Goal: Answer question/provide support: Share knowledge or assist other users

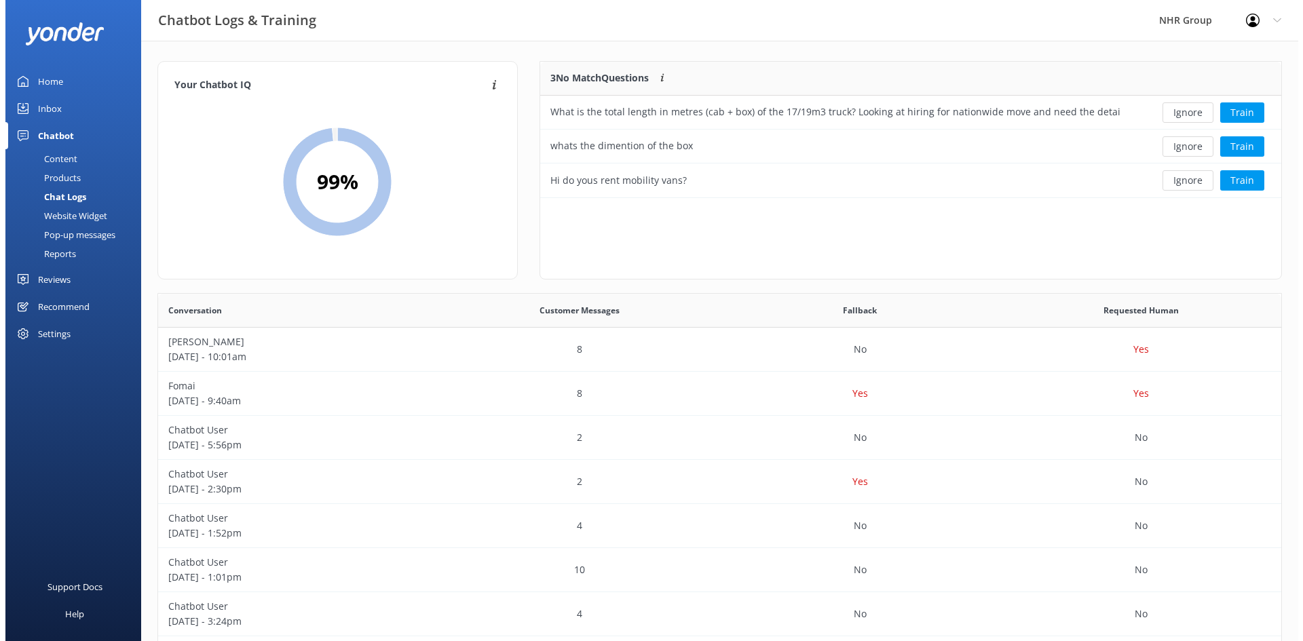
scroll to position [465, 1113]
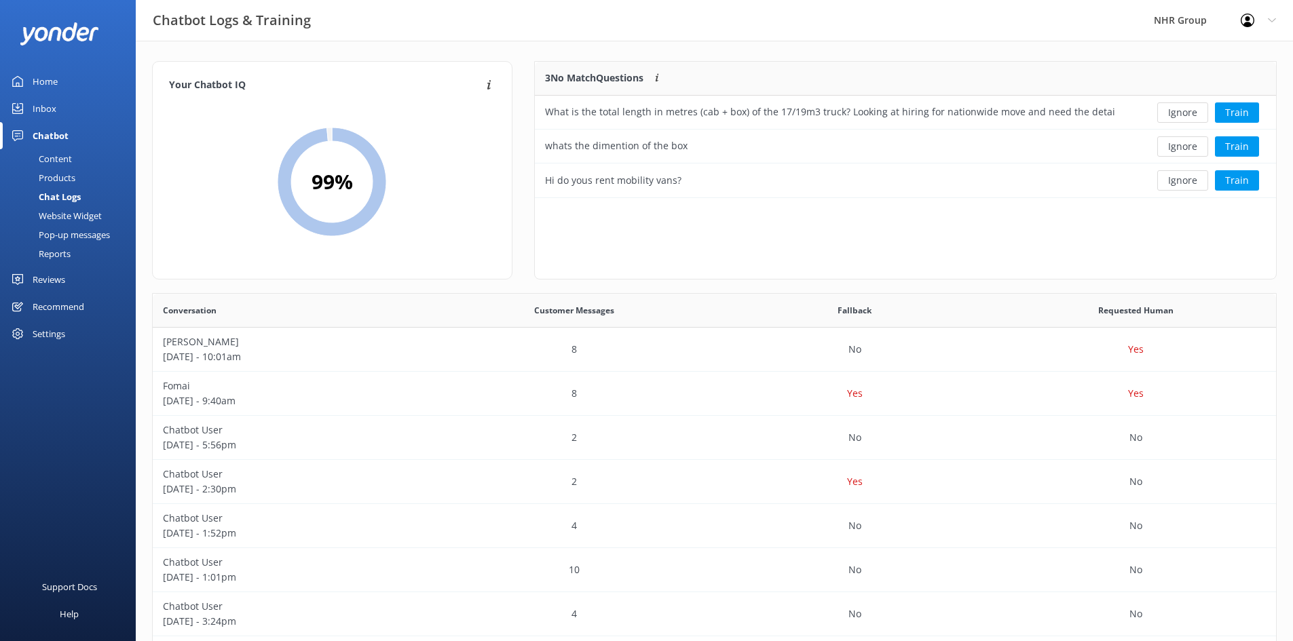
click at [53, 111] on div "Inbox" at bounding box center [45, 108] width 24 height 27
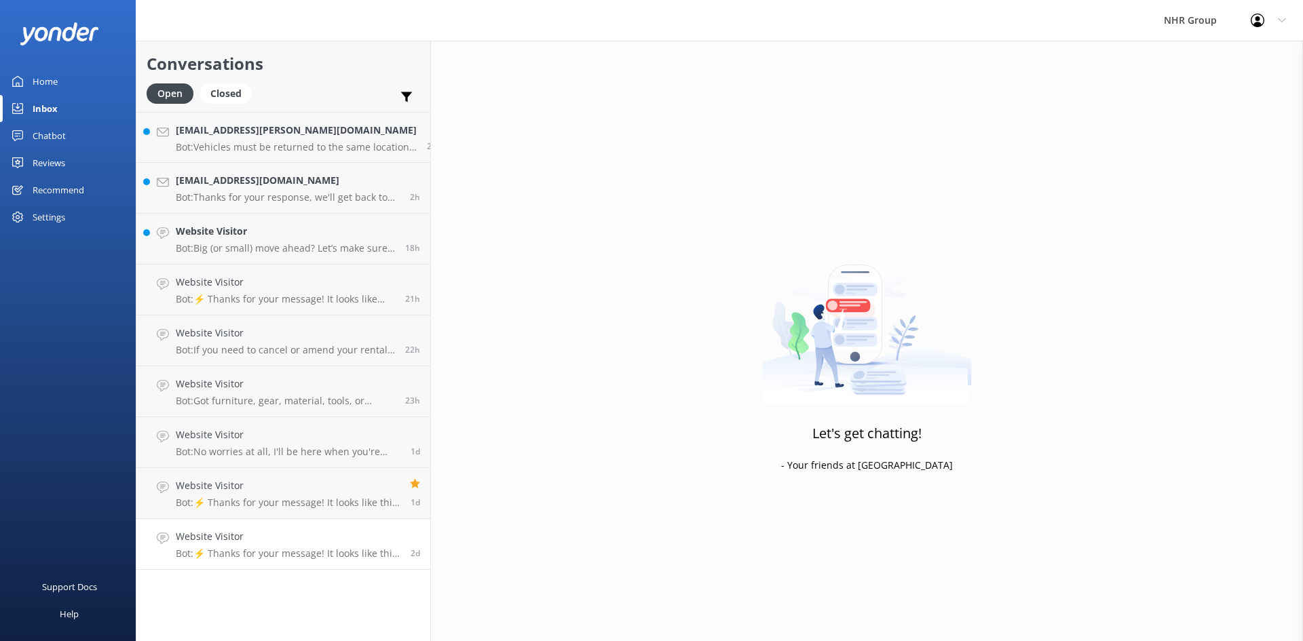
click at [240, 559] on p "Bot: ⚡ Thanks for your message! It looks like this one might be best handled by…" at bounding box center [288, 554] width 225 height 12
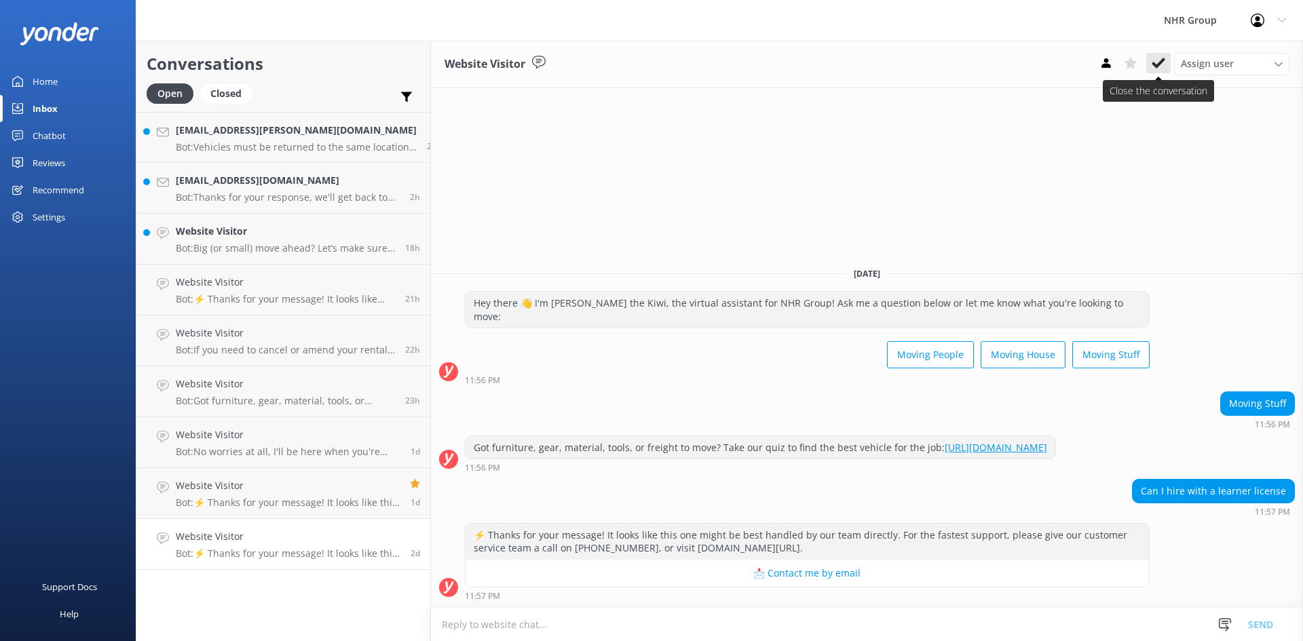
click at [1158, 64] on use at bounding box center [1159, 63] width 14 height 11
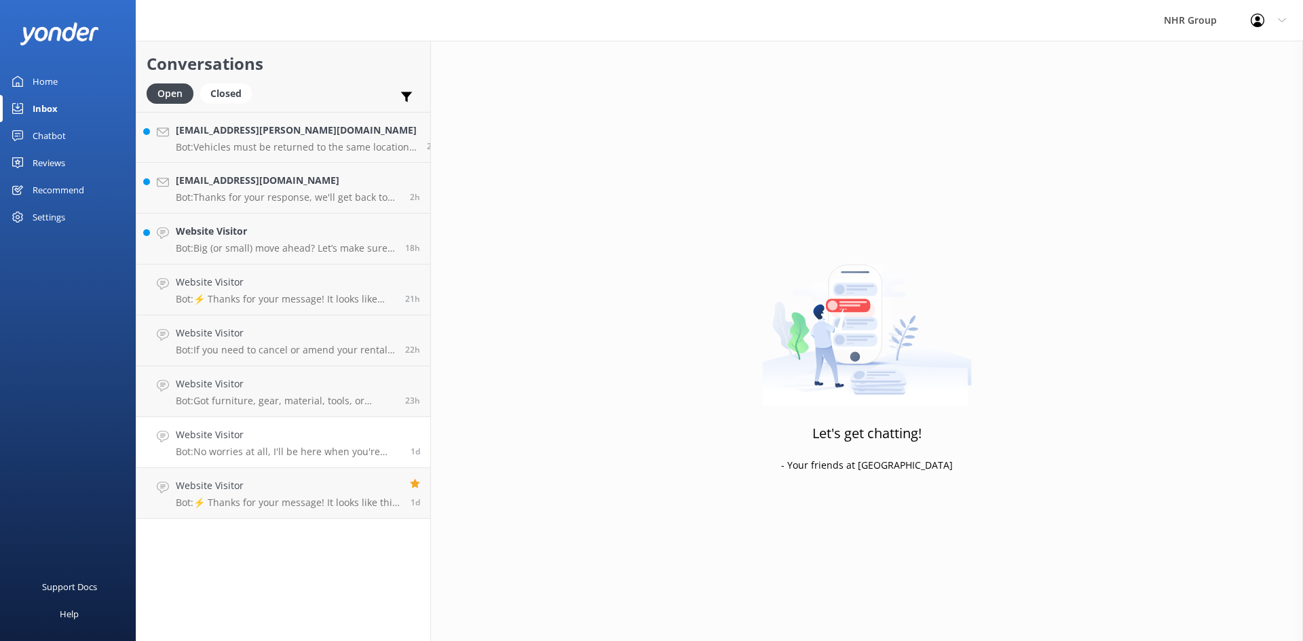
click at [242, 453] on p "Bot: No worries at all, I'll be here when you're ready!" at bounding box center [288, 452] width 225 height 12
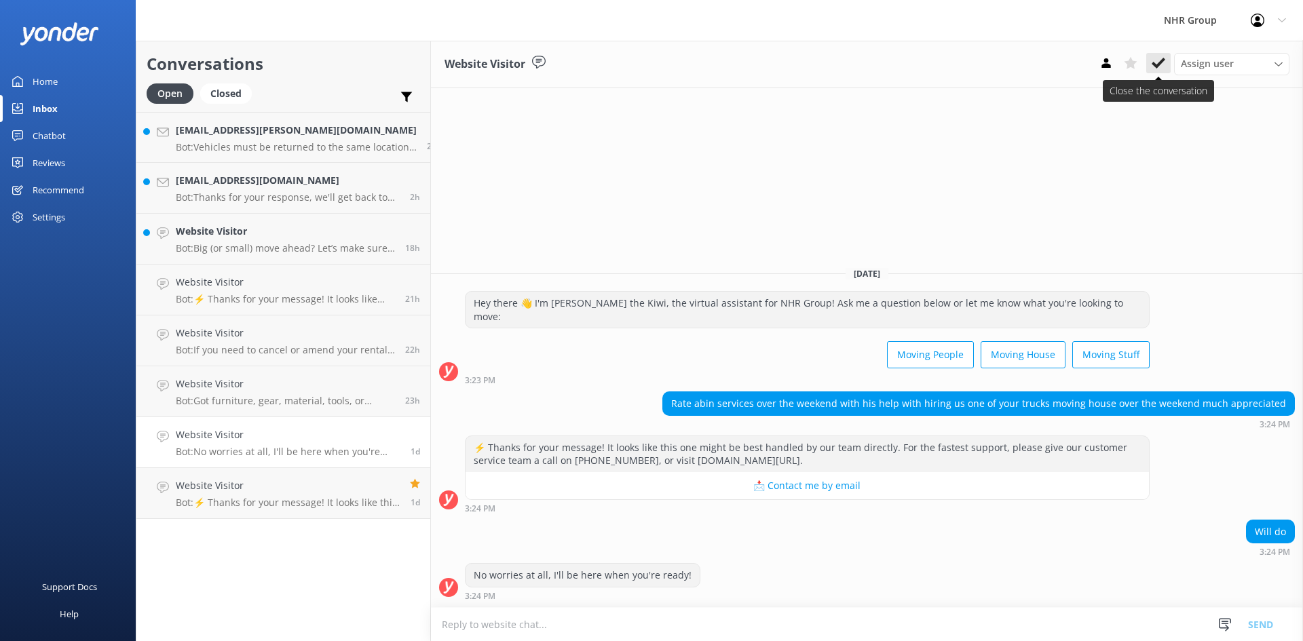
click at [1165, 63] on button at bounding box center [1158, 63] width 24 height 20
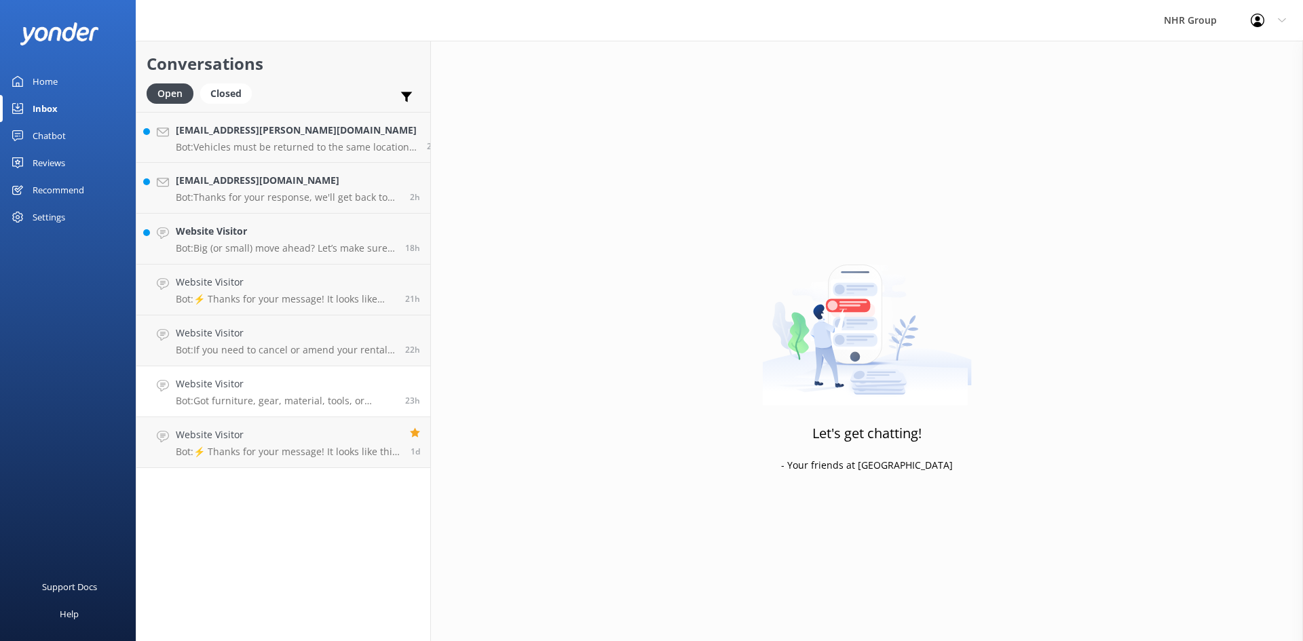
click at [250, 395] on p "Bot: Got furniture, gear, material, tools, or freight to move? Take our quiz to…" at bounding box center [285, 401] width 219 height 12
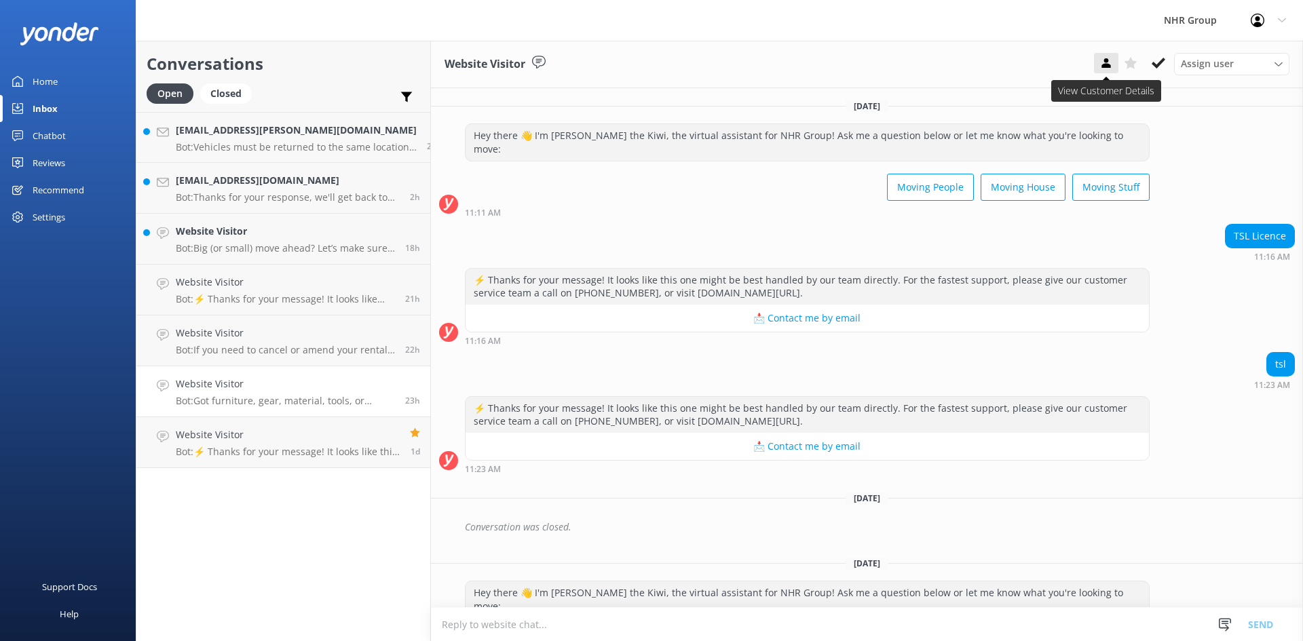
click at [1112, 66] on icon at bounding box center [1106, 63] width 14 height 14
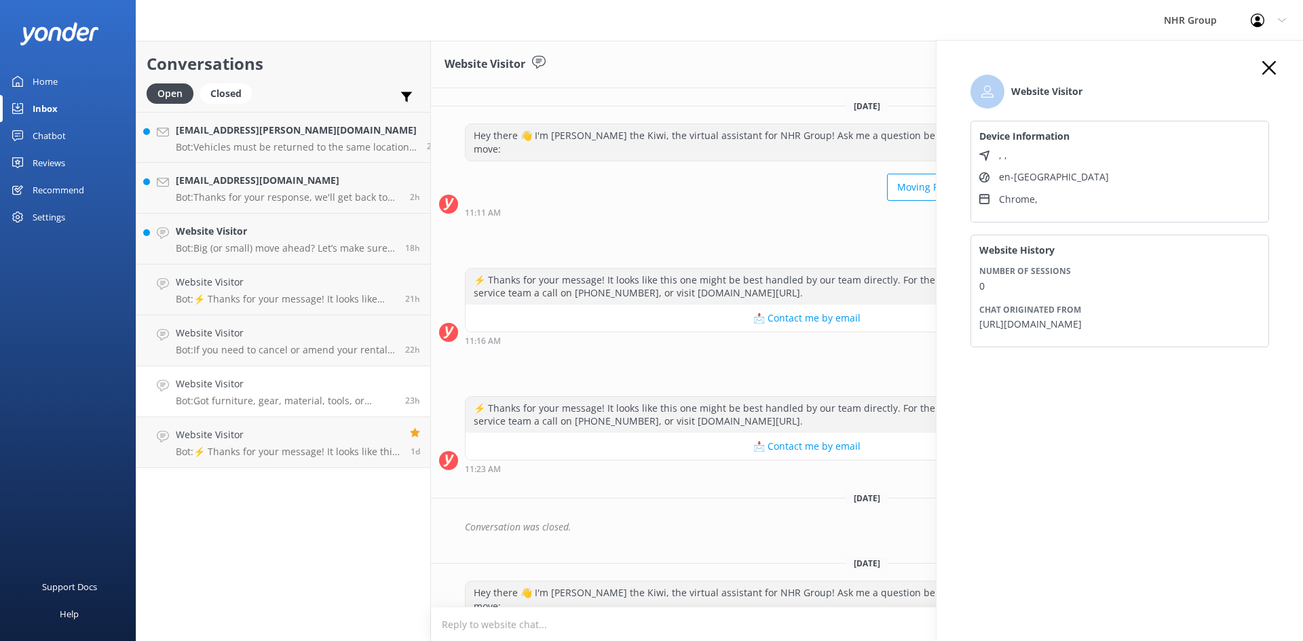
click at [1271, 66] on use at bounding box center [1269, 68] width 14 height 14
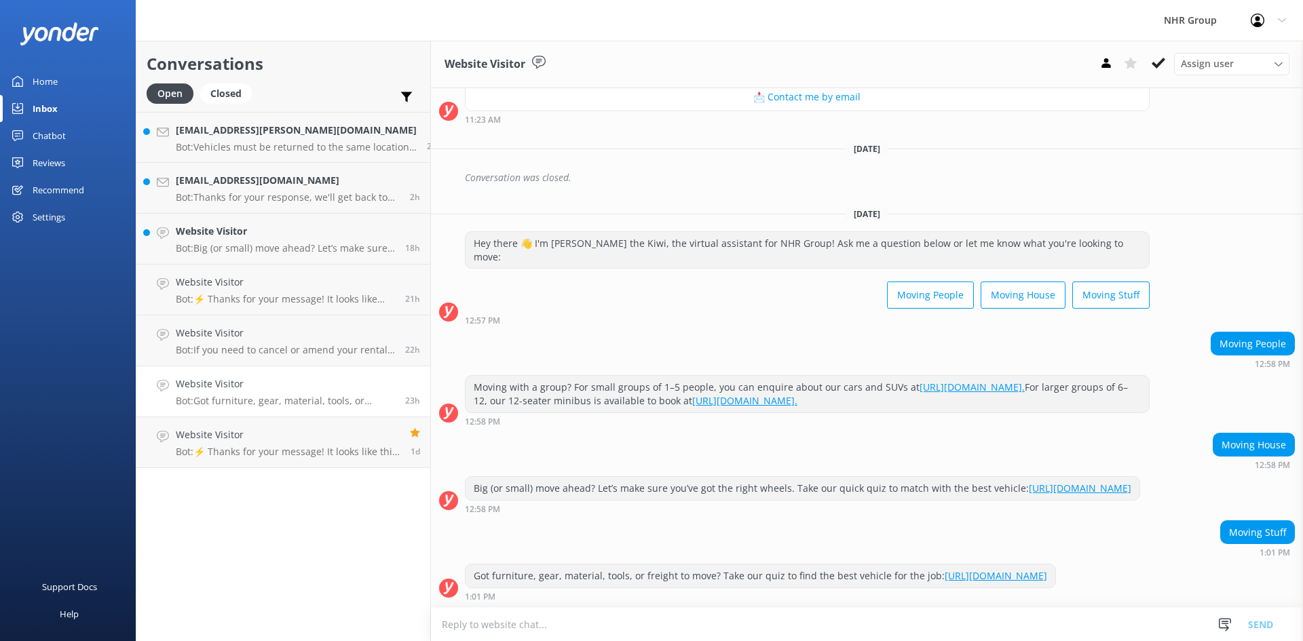
scroll to position [350, 0]
click at [1160, 69] on icon at bounding box center [1159, 63] width 14 height 14
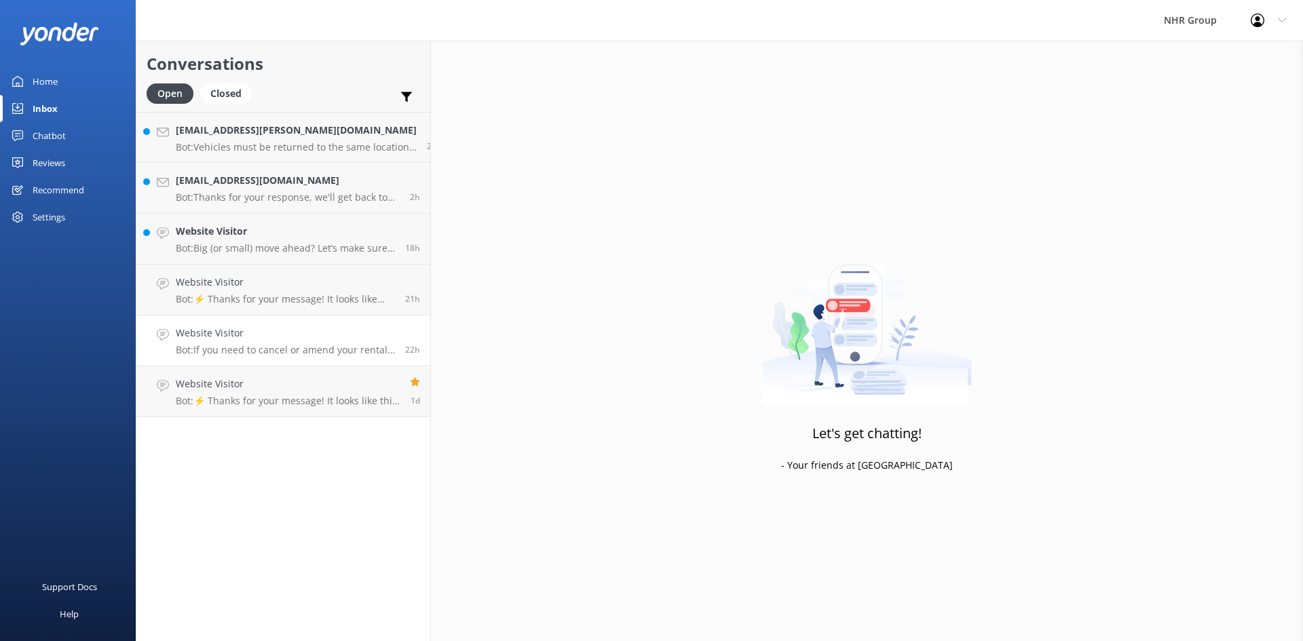
click at [197, 332] on h4 "Website Visitor" at bounding box center [285, 333] width 219 height 15
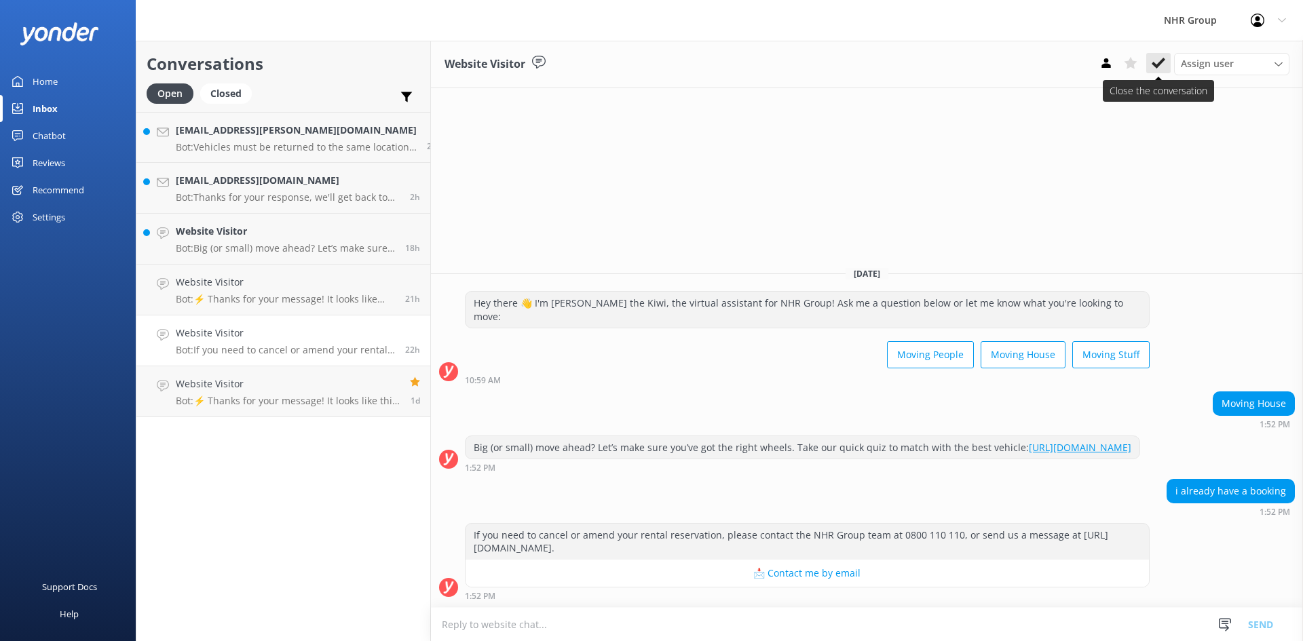
click at [1158, 60] on icon at bounding box center [1159, 63] width 14 height 14
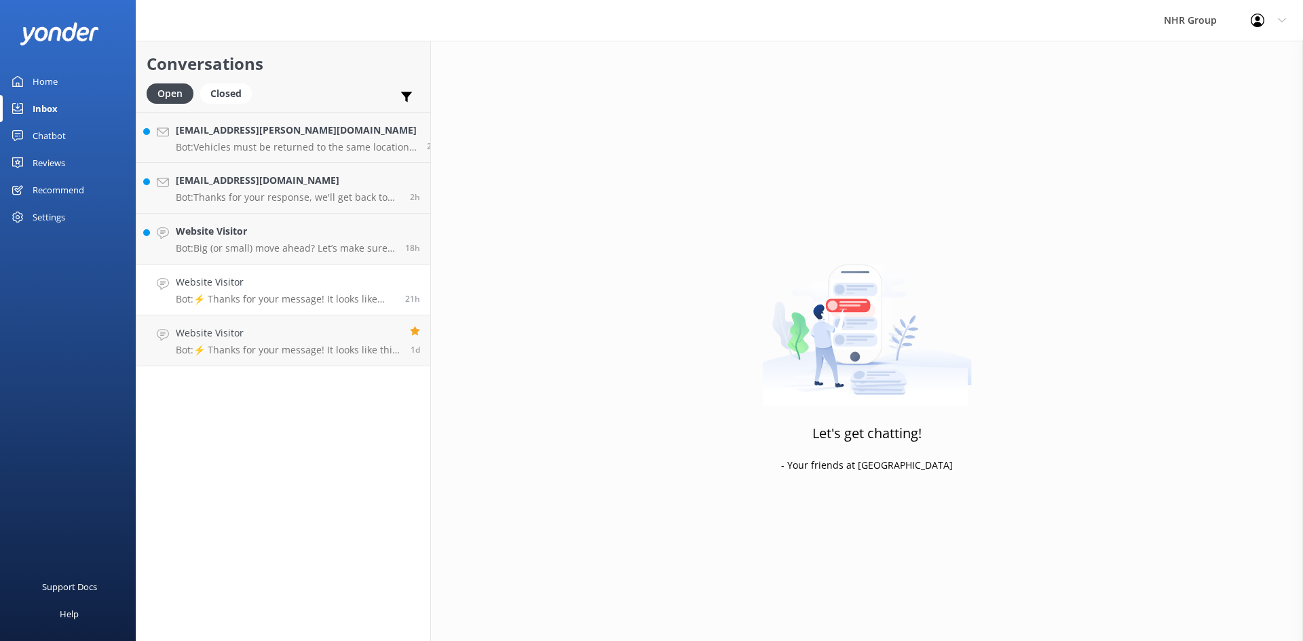
click at [240, 300] on p "Bot: ⚡ Thanks for your message! It looks like this one might be best handled by…" at bounding box center [285, 299] width 219 height 12
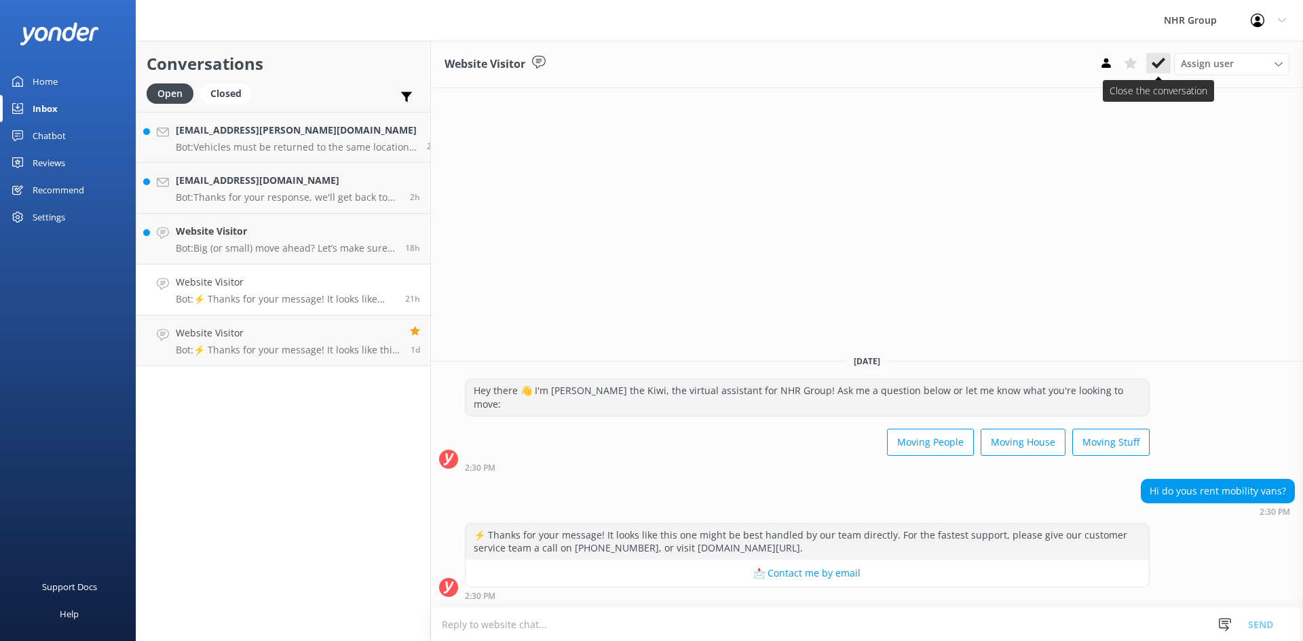
click at [1154, 61] on icon at bounding box center [1159, 63] width 14 height 14
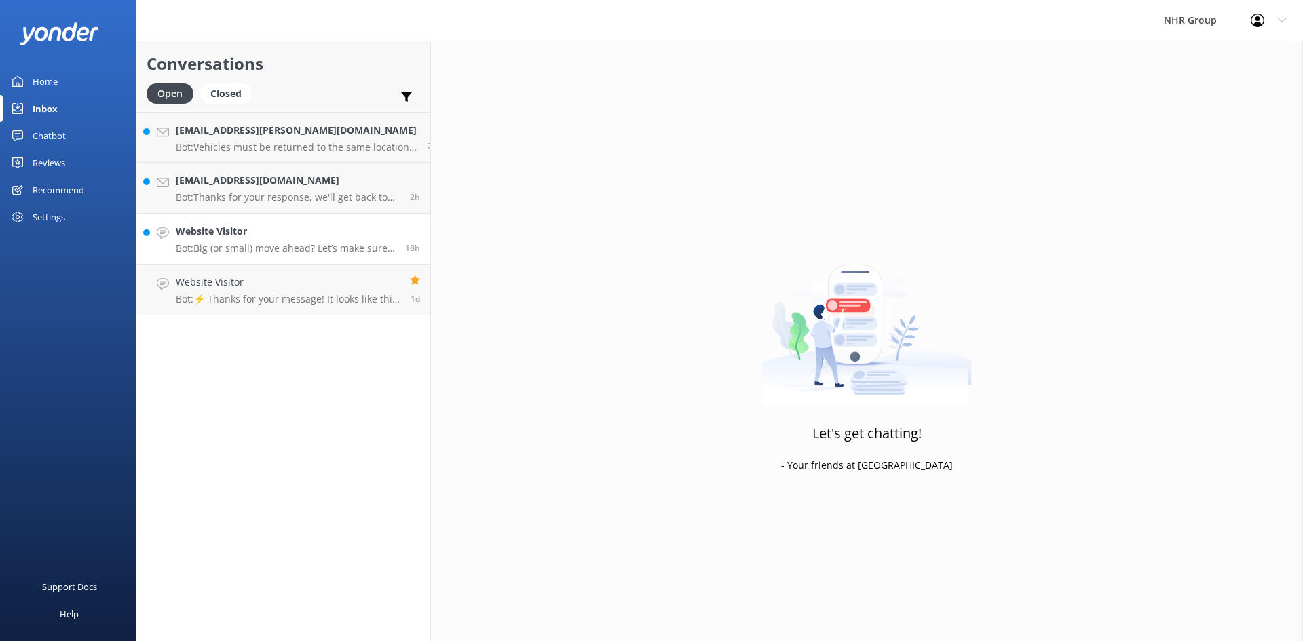
click at [229, 239] on h4 "Website Visitor" at bounding box center [285, 231] width 219 height 15
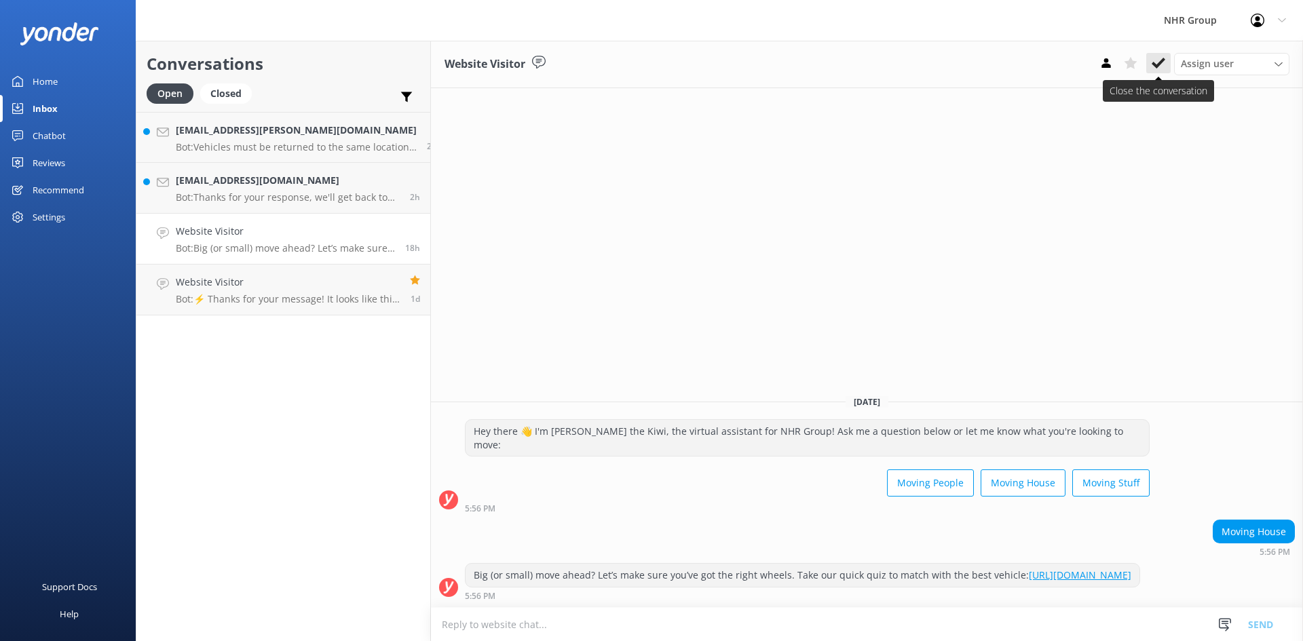
click at [1150, 61] on button at bounding box center [1158, 63] width 24 height 20
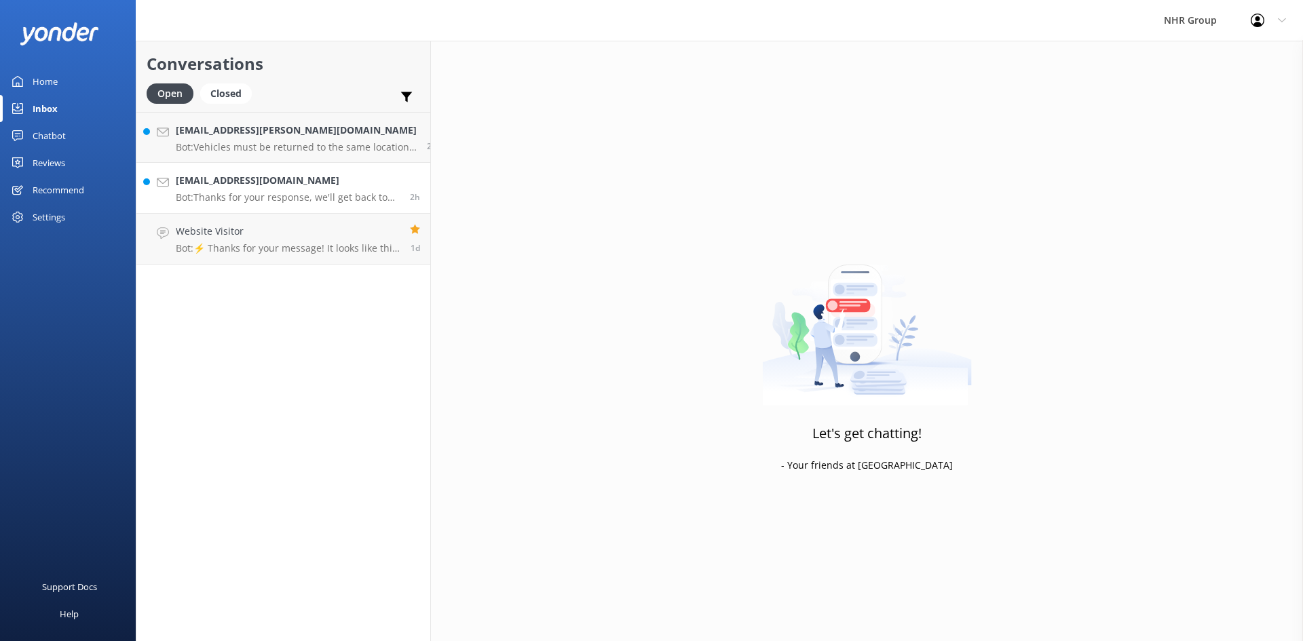
click at [271, 195] on p "Bot: Thanks for your response, we'll get back to you as soon as we can during o…" at bounding box center [288, 197] width 224 height 12
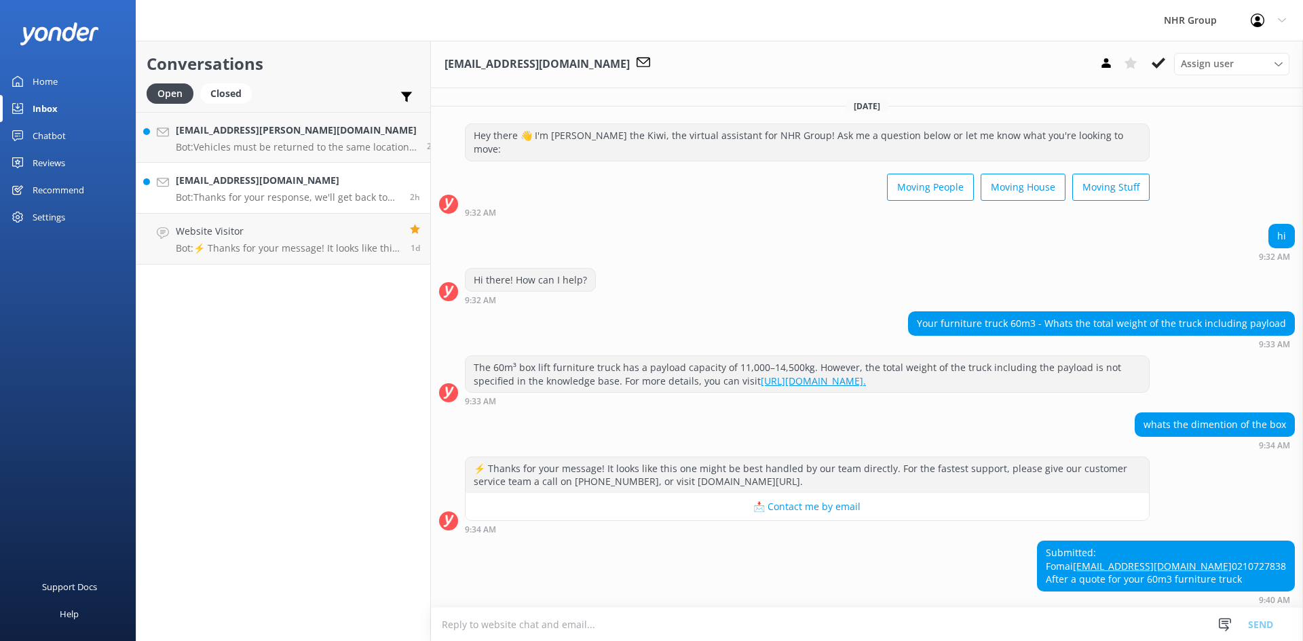
scroll to position [61, 0]
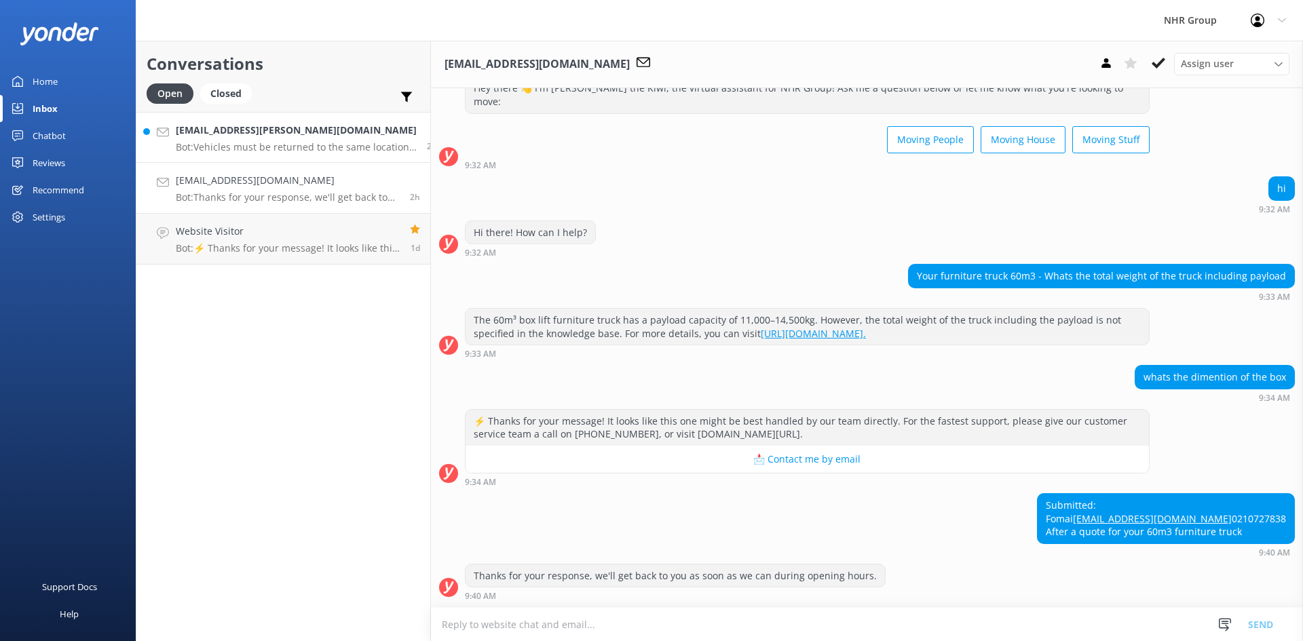
click at [251, 136] on h4 "[EMAIL_ADDRESS][PERSON_NAME][DOMAIN_NAME]" at bounding box center [296, 130] width 241 height 15
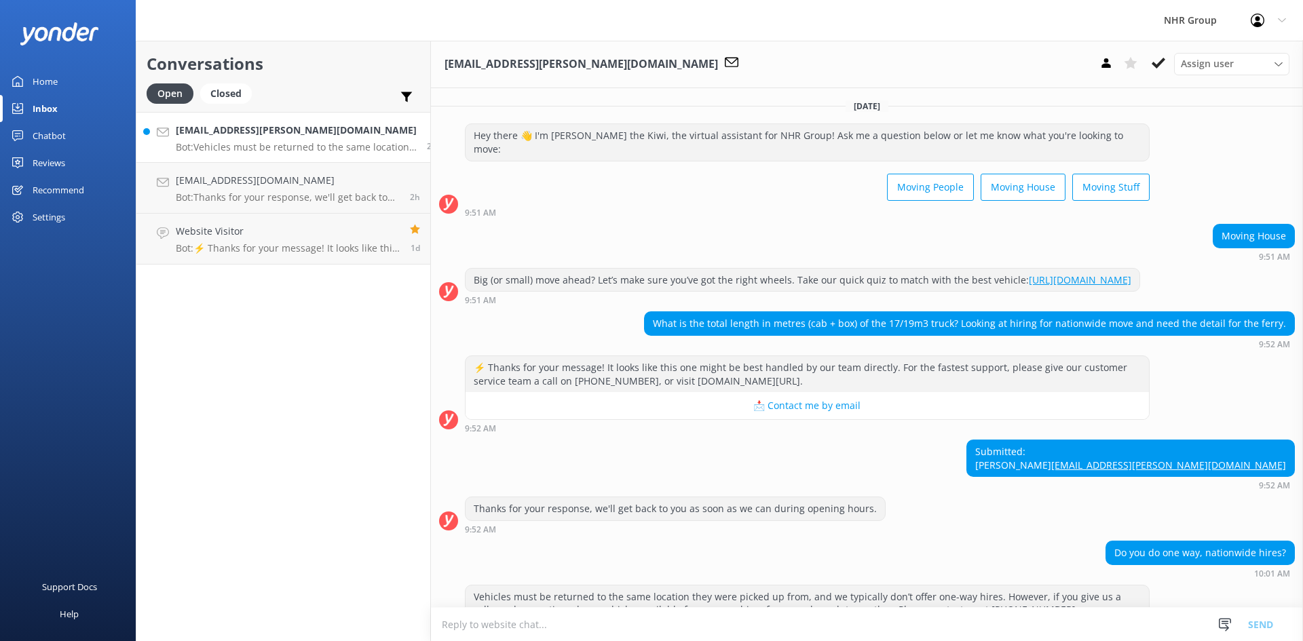
scroll to position [47, 0]
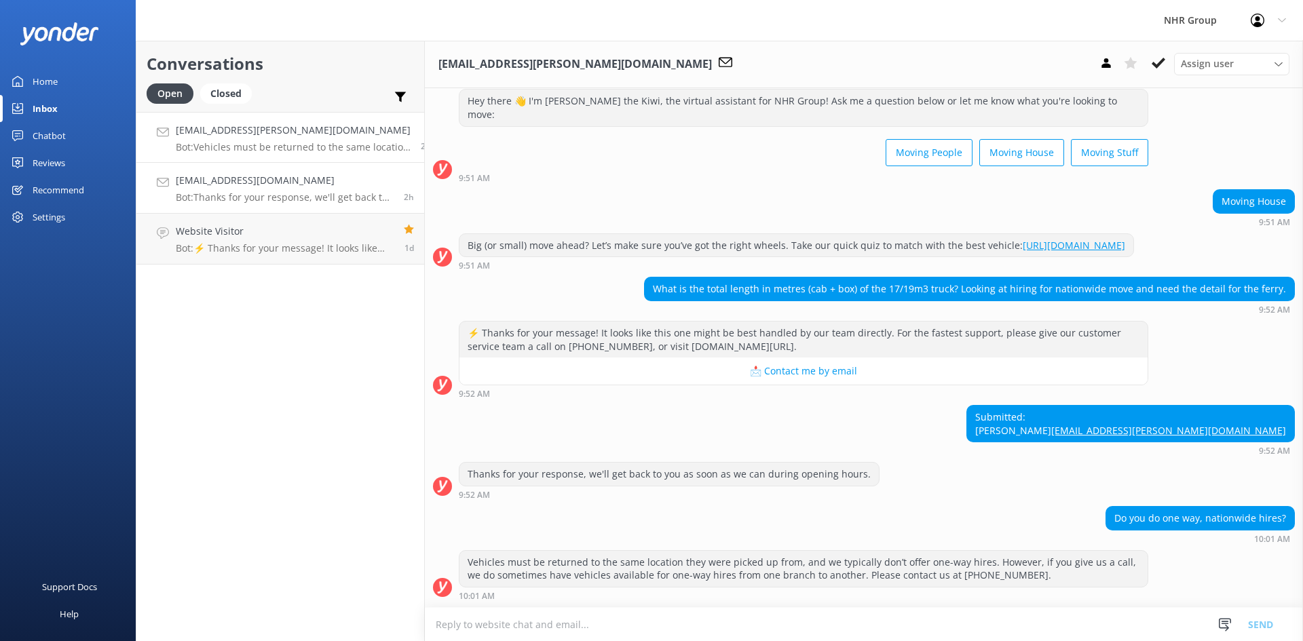
click at [286, 190] on div "[EMAIL_ADDRESS][DOMAIN_NAME] Bot: Thanks for your response, we'll get back to y…" at bounding box center [285, 188] width 218 height 30
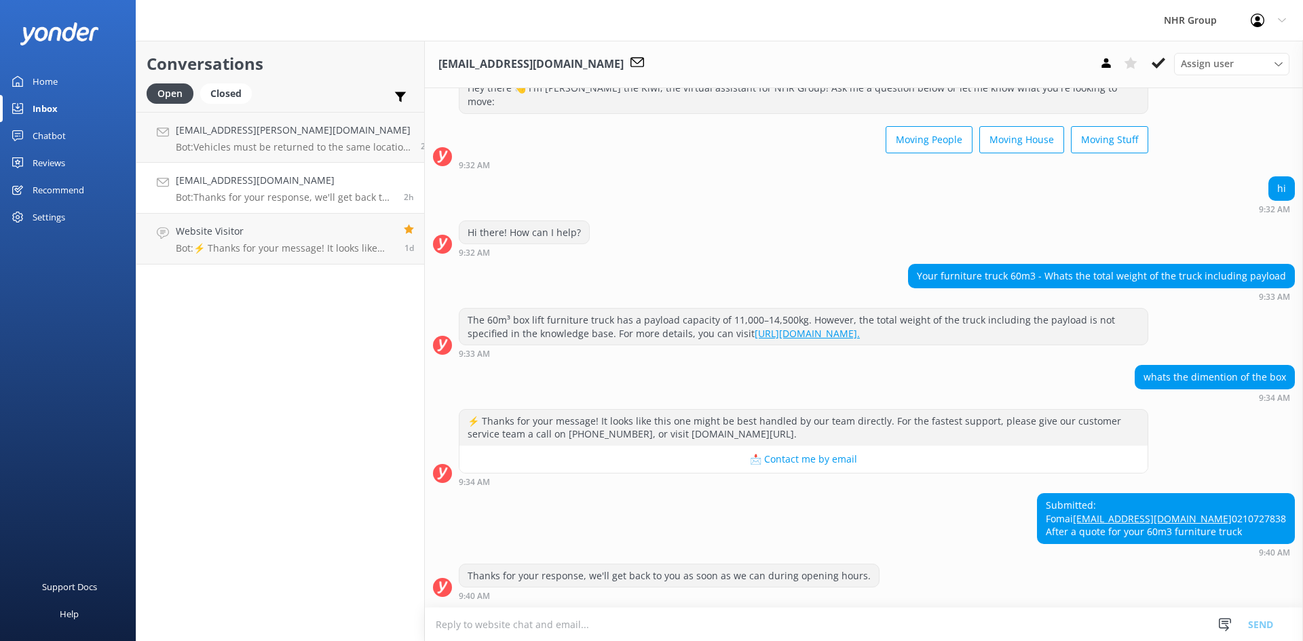
scroll to position [61, 0]
click at [295, 144] on p "Bot: Vehicles must be returned to the same location they were picked up from, a…" at bounding box center [293, 147] width 235 height 12
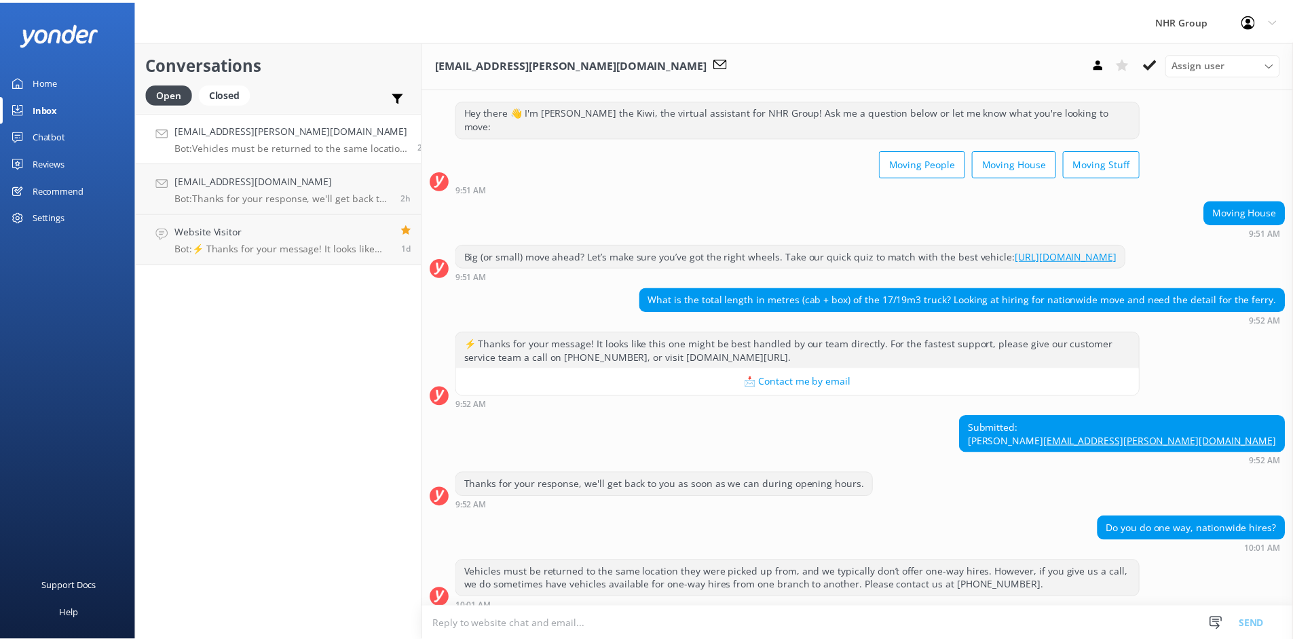
scroll to position [47, 0]
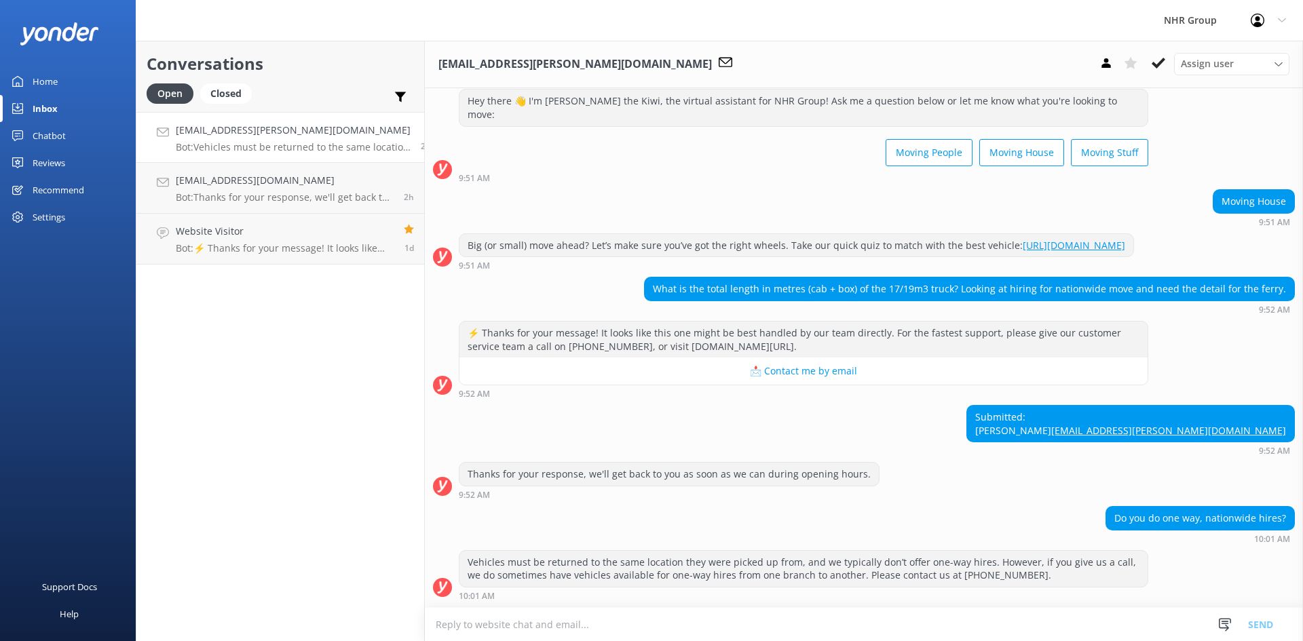
click at [50, 81] on div "Home" at bounding box center [45, 81] width 25 height 27
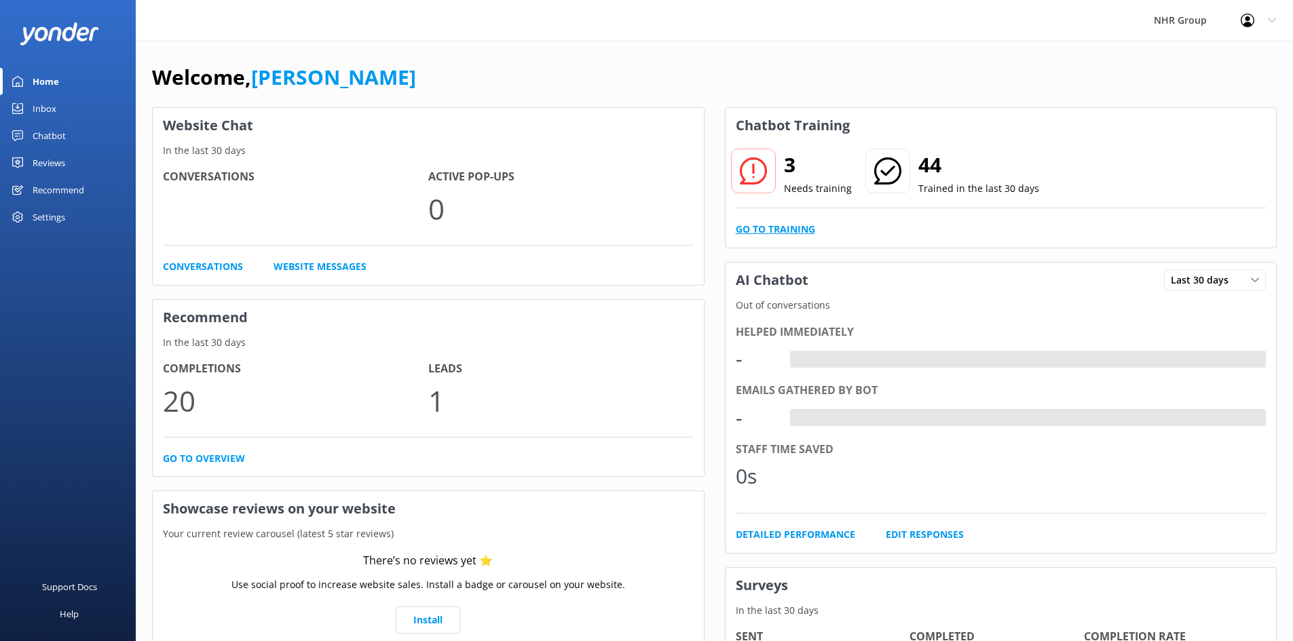
click at [788, 227] on link "Go to Training" at bounding box center [775, 229] width 79 height 15
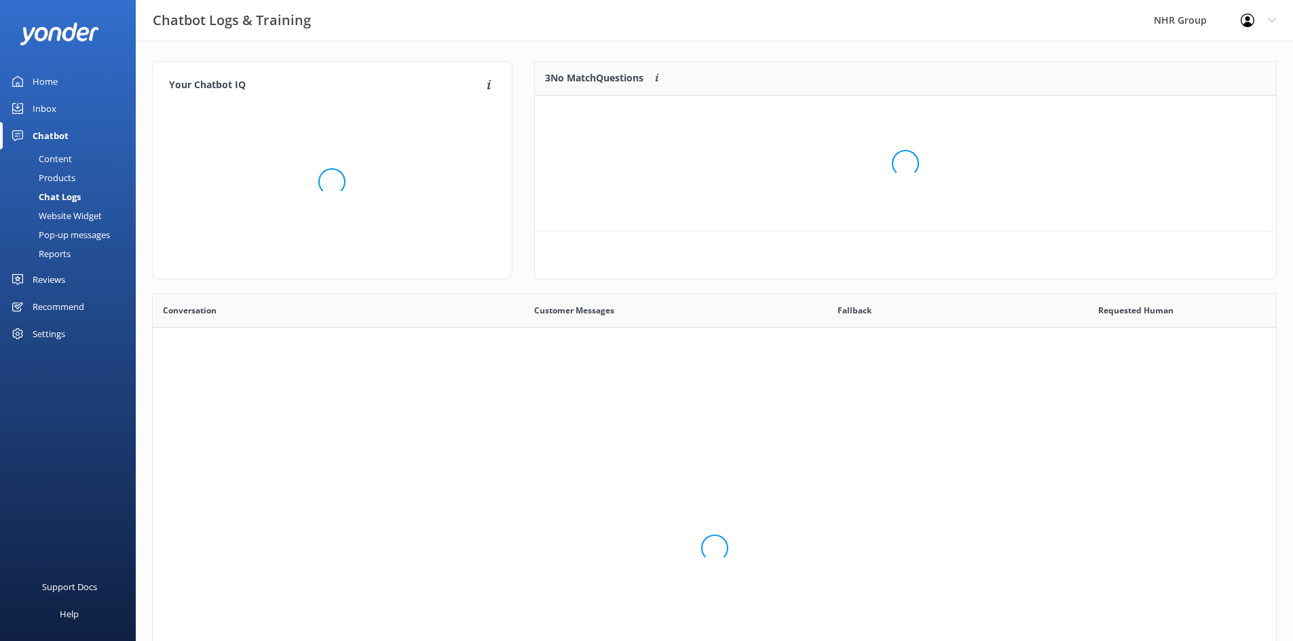
scroll to position [465, 1113]
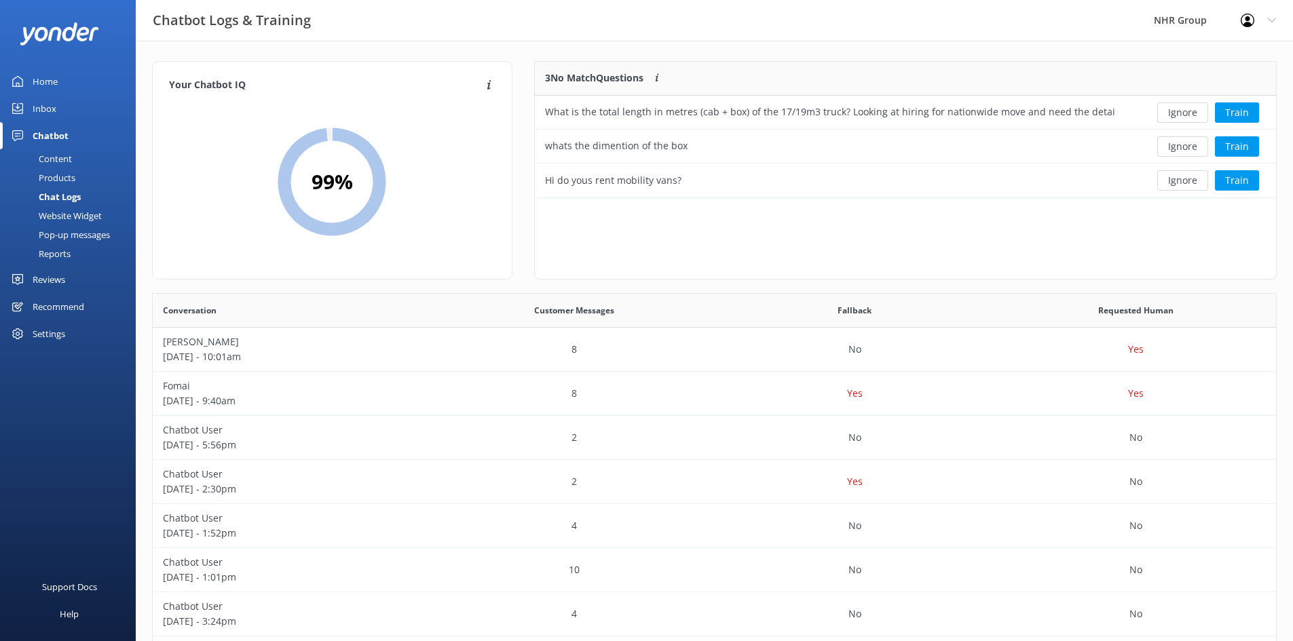
click at [54, 152] on div "Content" at bounding box center [40, 158] width 64 height 19
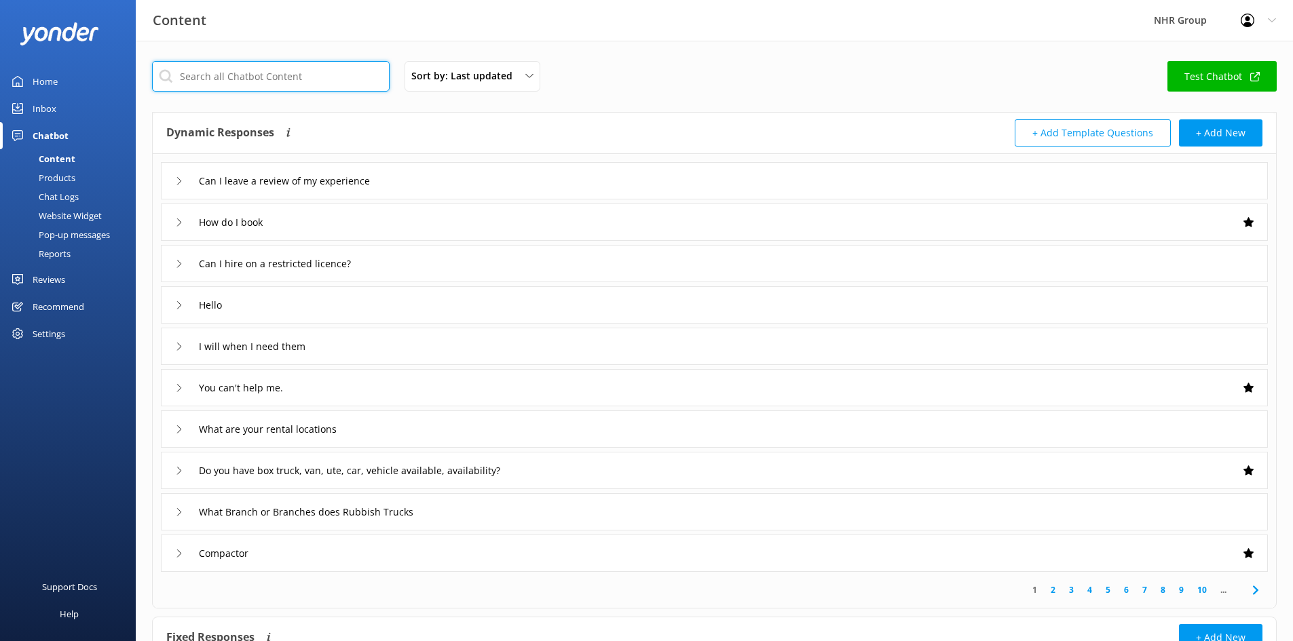
click at [234, 74] on input "text" at bounding box center [270, 76] width 237 height 31
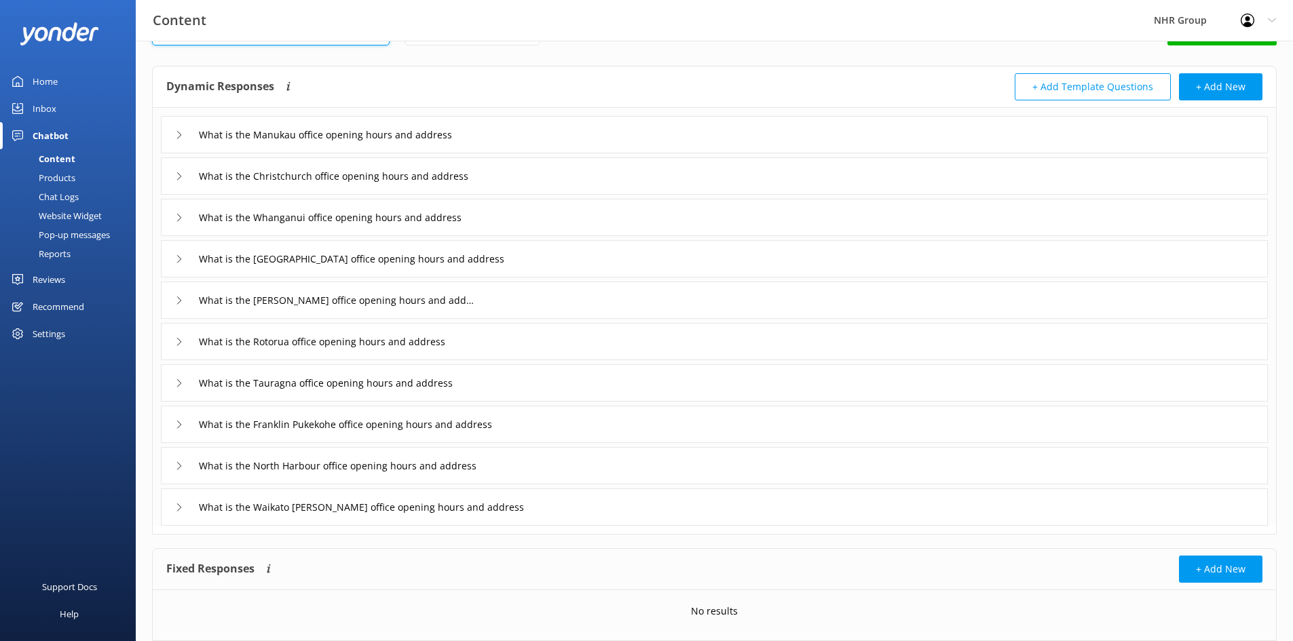
scroll to position [68, 0]
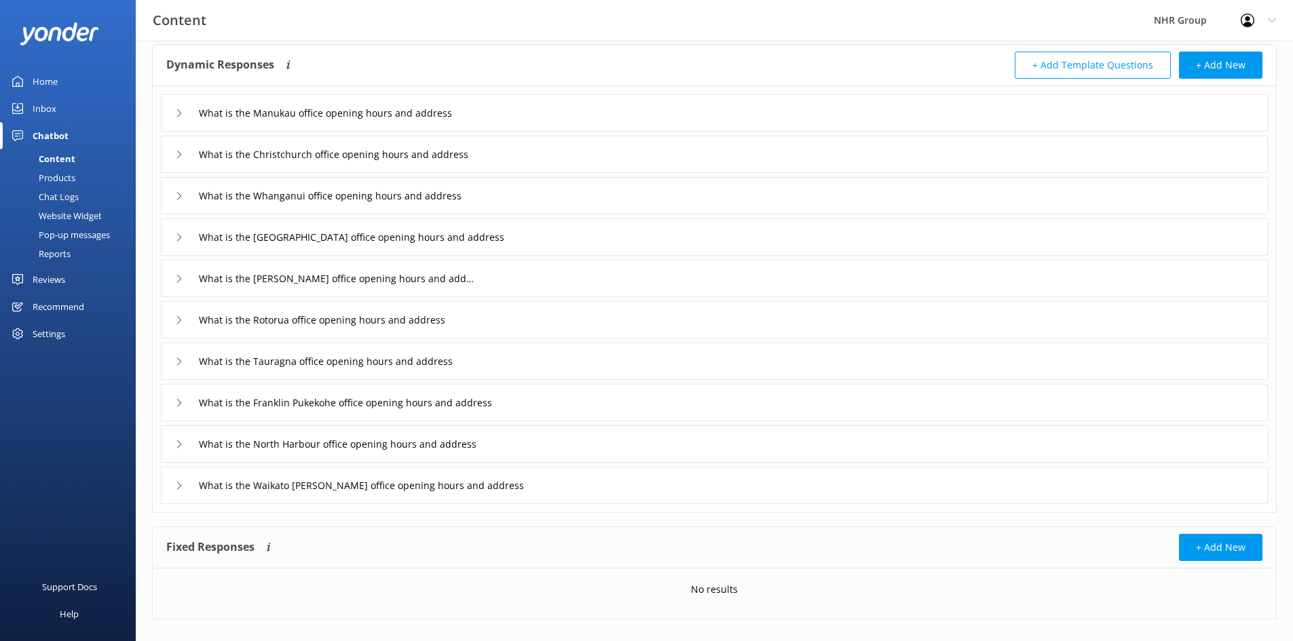
click at [185, 113] on div "What is the Manukau office opening hours and address" at bounding box center [324, 113] width 299 height 22
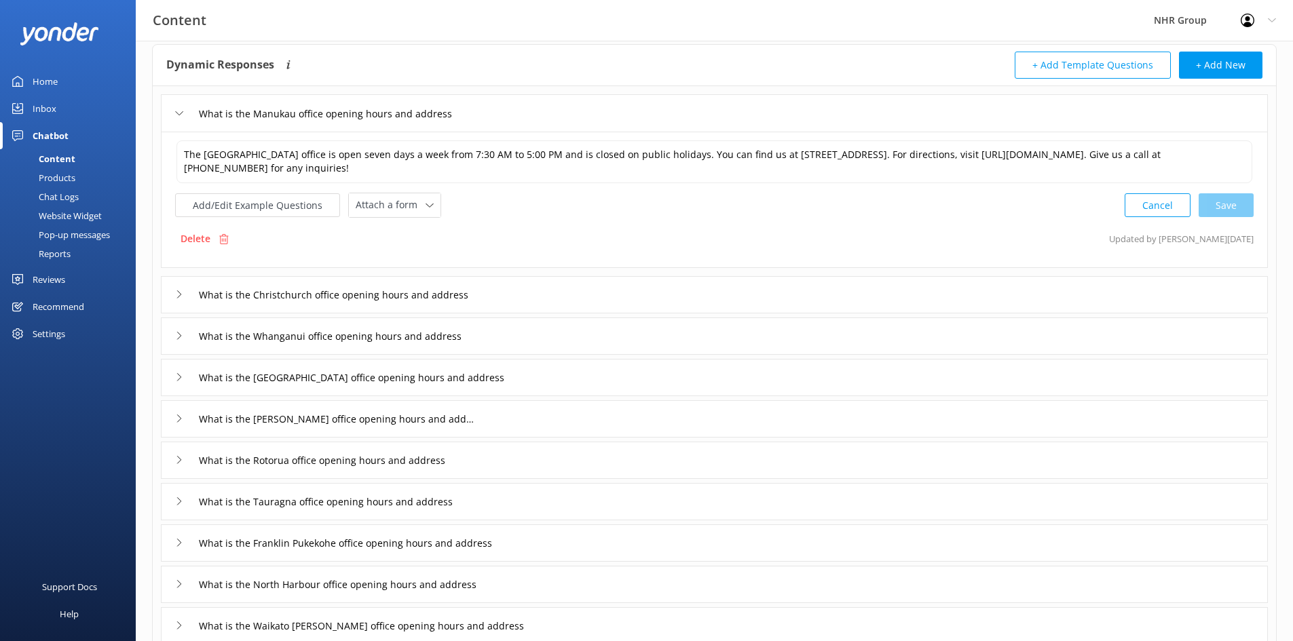
click at [185, 113] on div "What is the Manukau office opening hours and address" at bounding box center [324, 113] width 299 height 22
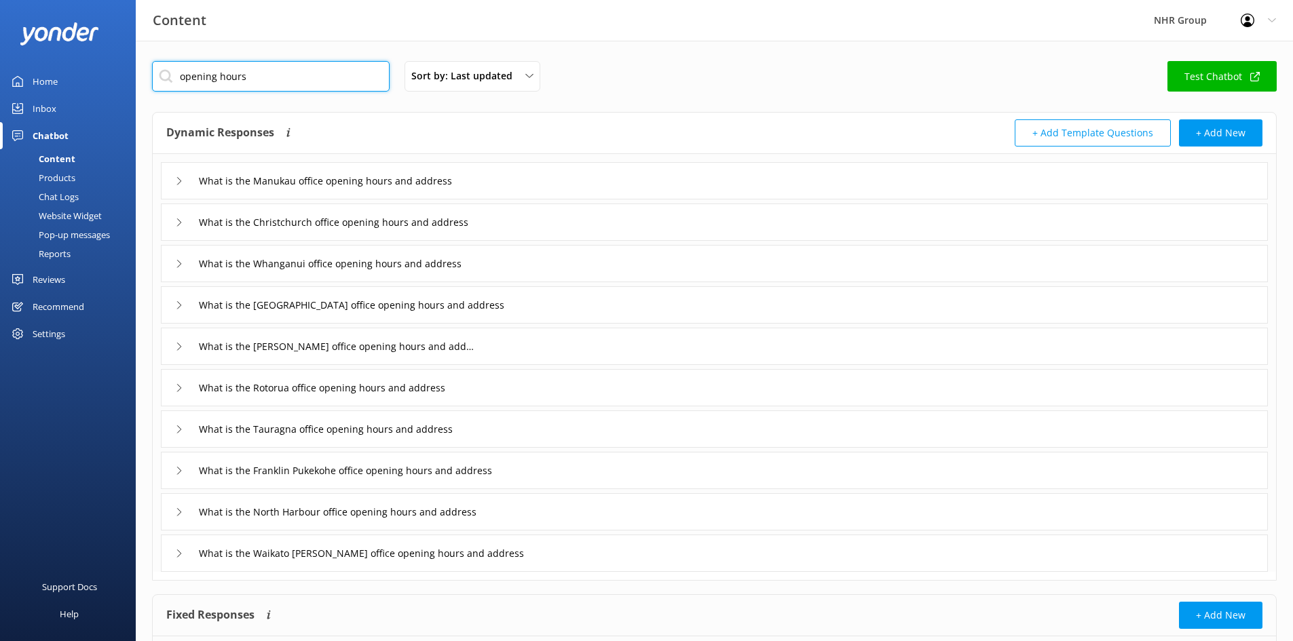
drag, startPoint x: 276, startPoint y: 71, endPoint x: 140, endPoint y: 93, distance: 138.1
click at [140, 93] on div "opening hours Sort by: Last updated Title Last updated Test Chatbot Dynamic Res…" at bounding box center [714, 384] width 1157 height 687
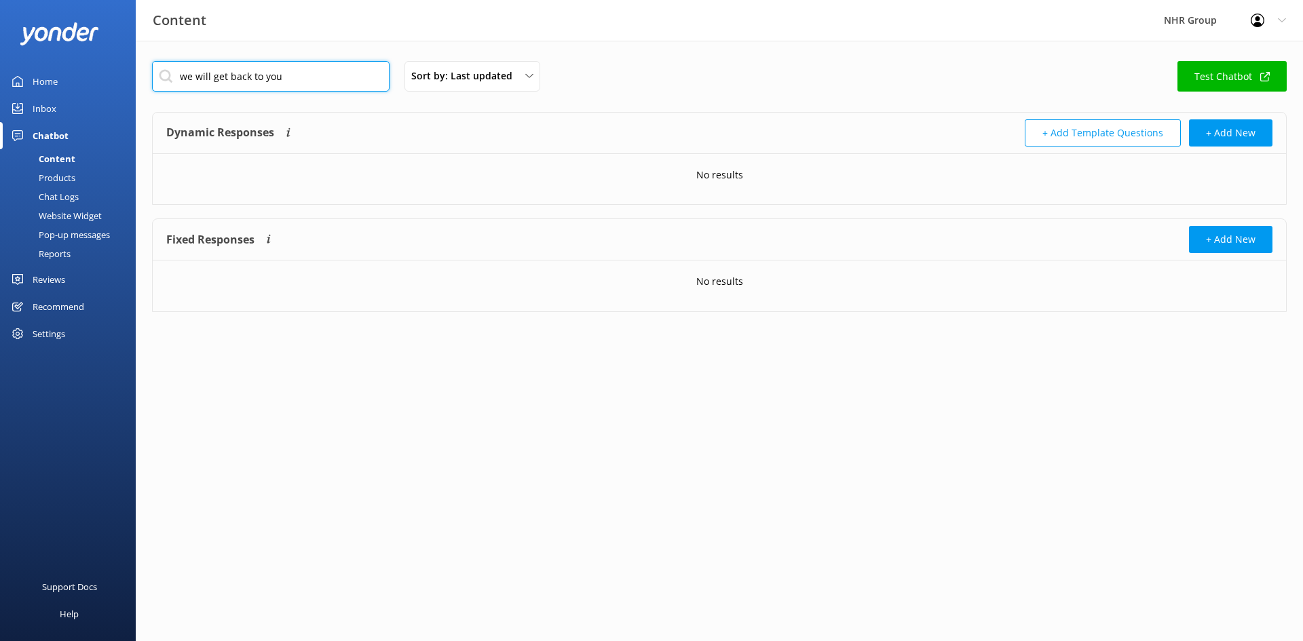
type input "we will get back to you"
drag, startPoint x: 295, startPoint y: 77, endPoint x: 110, endPoint y: 117, distance: 189.5
click at [110, 117] on div "Content NHR Group Profile Settings Logout Home Inbox Chatbot Content Products C…" at bounding box center [651, 197] width 1303 height 312
click at [761, 41] on div "Sort by: Last updated Title Last updated Test Chatbot Dynamic Responses Dynamic…" at bounding box center [719, 197] width 1167 height 312
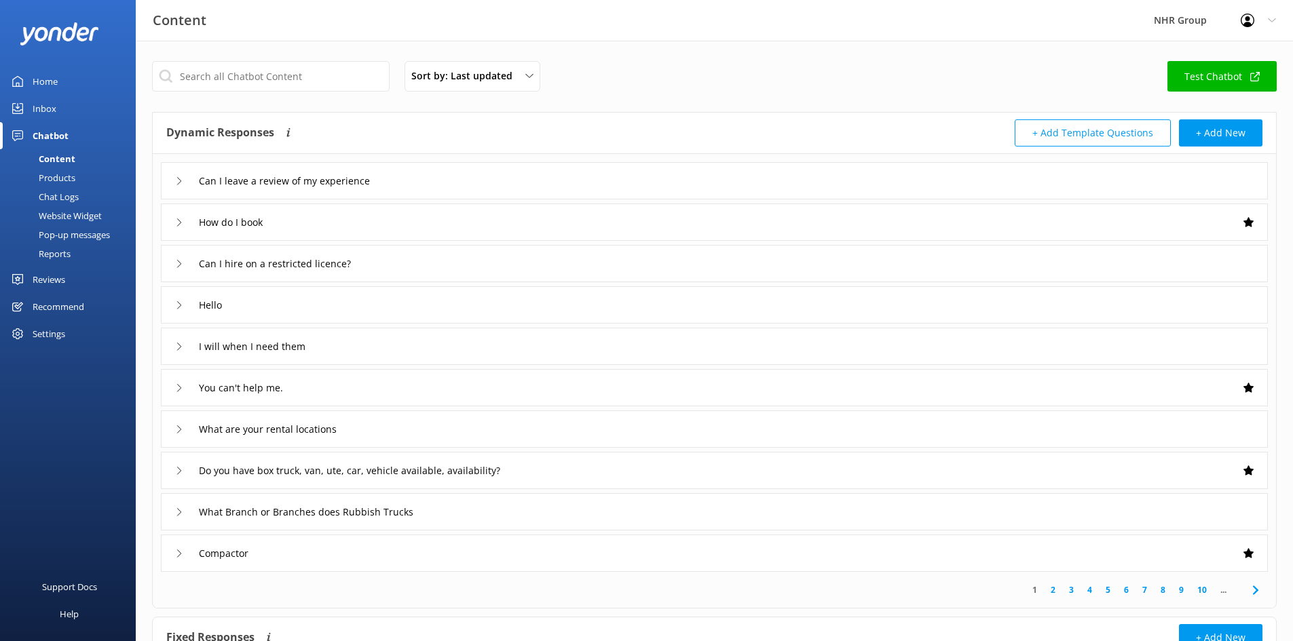
click at [58, 104] on link "Inbox" at bounding box center [68, 108] width 136 height 27
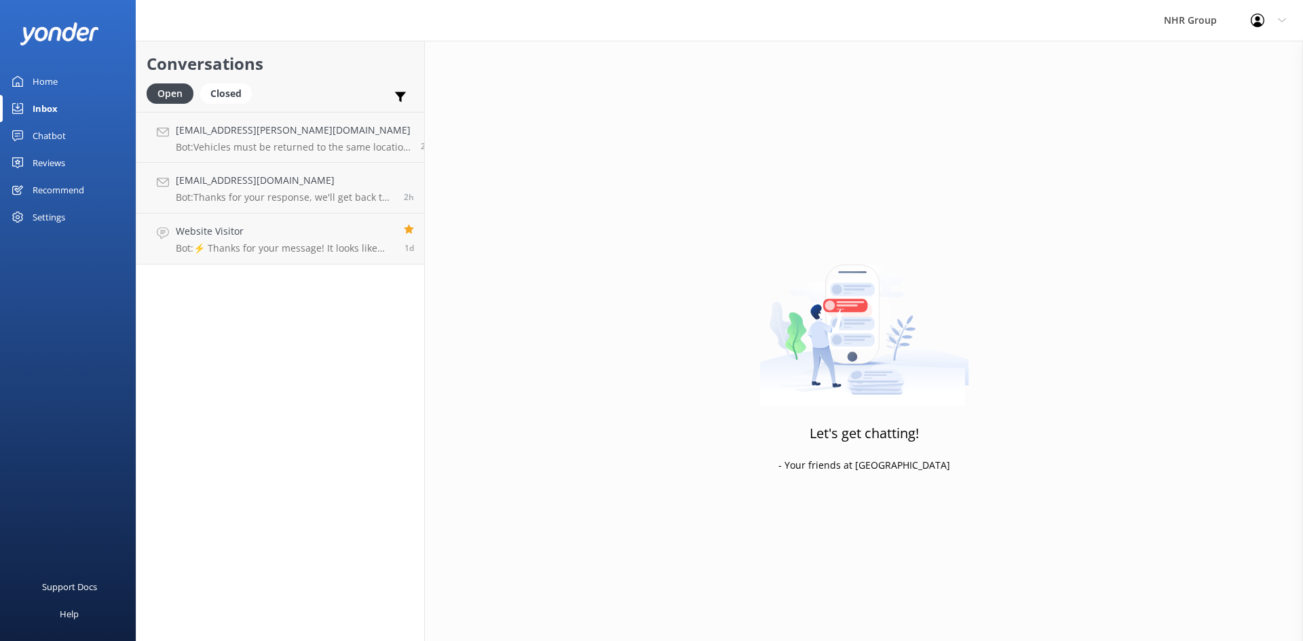
click at [51, 138] on div "Chatbot" at bounding box center [49, 135] width 33 height 27
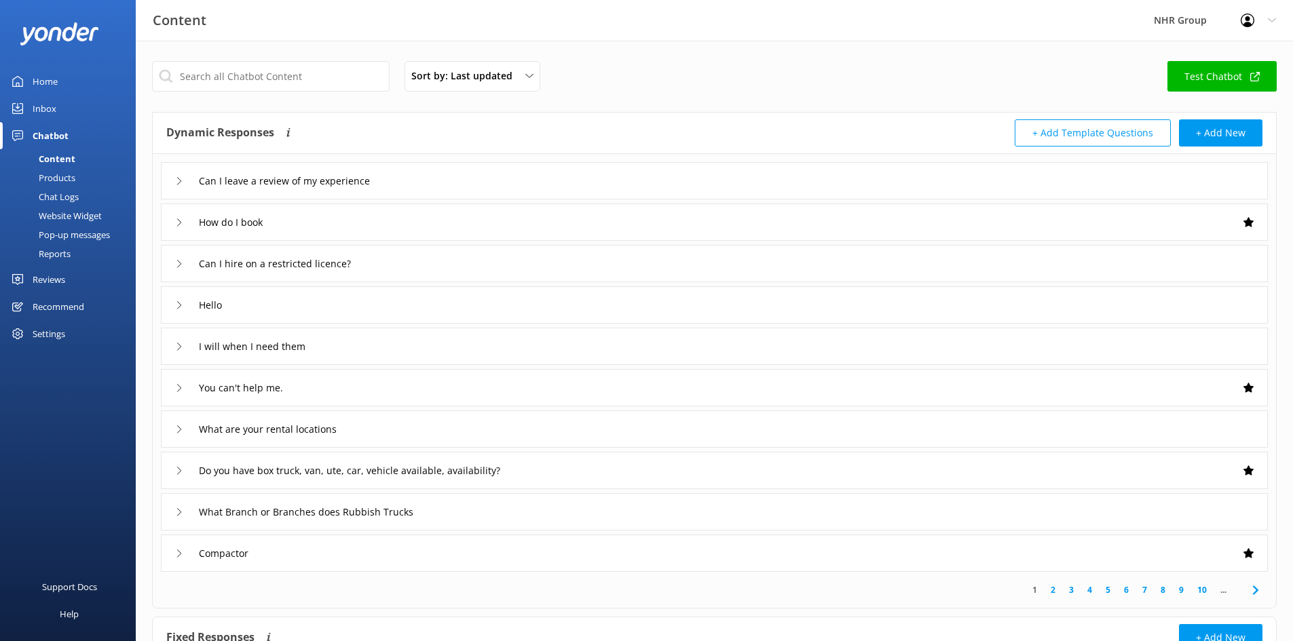
click at [45, 108] on div "Inbox" at bounding box center [45, 108] width 24 height 27
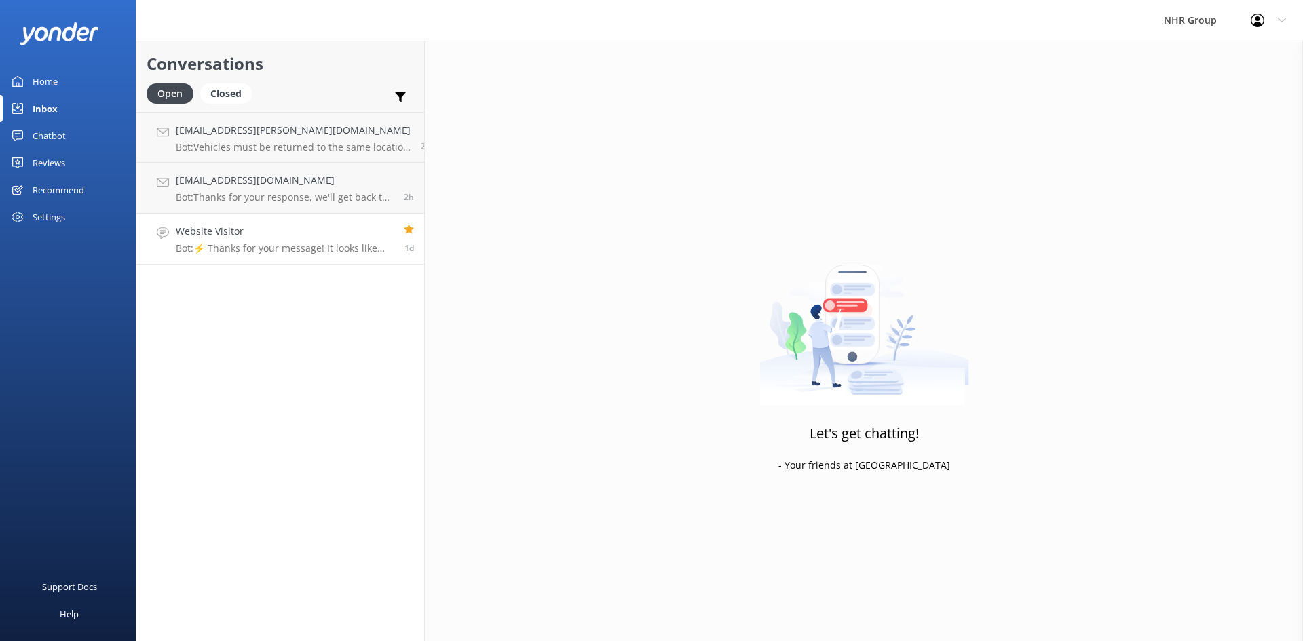
click at [217, 233] on h4 "Website Visitor" at bounding box center [285, 231] width 218 height 15
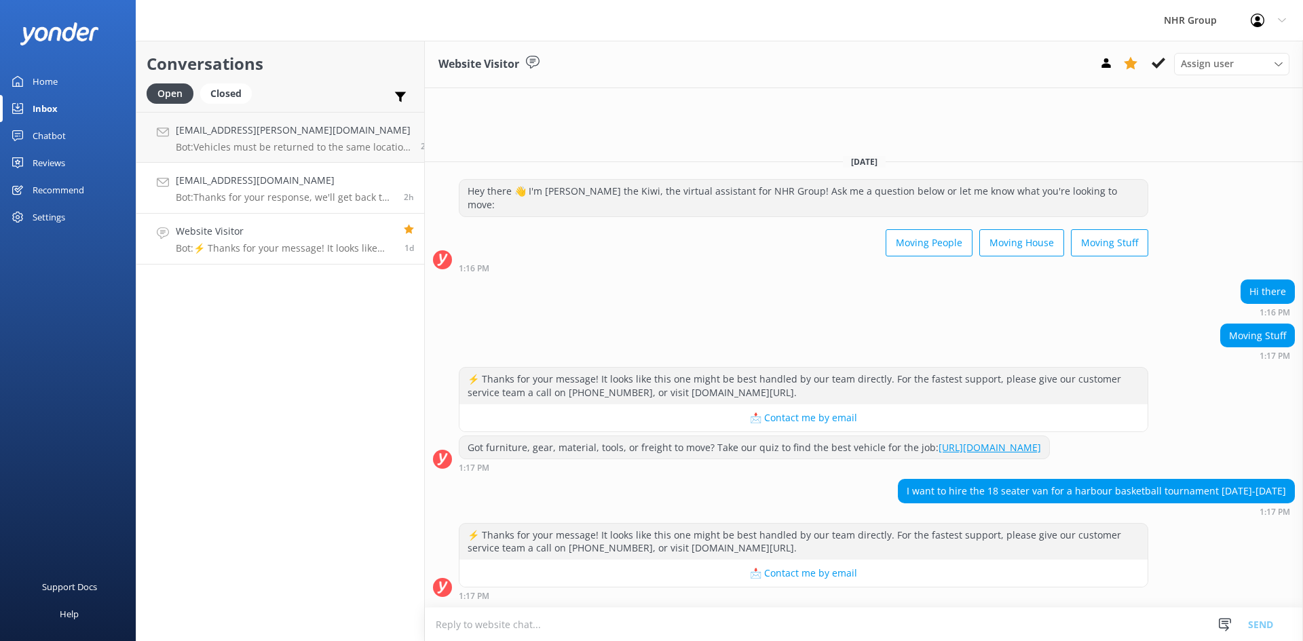
click at [240, 183] on h4 "[EMAIL_ADDRESS][DOMAIN_NAME]" at bounding box center [285, 180] width 218 height 15
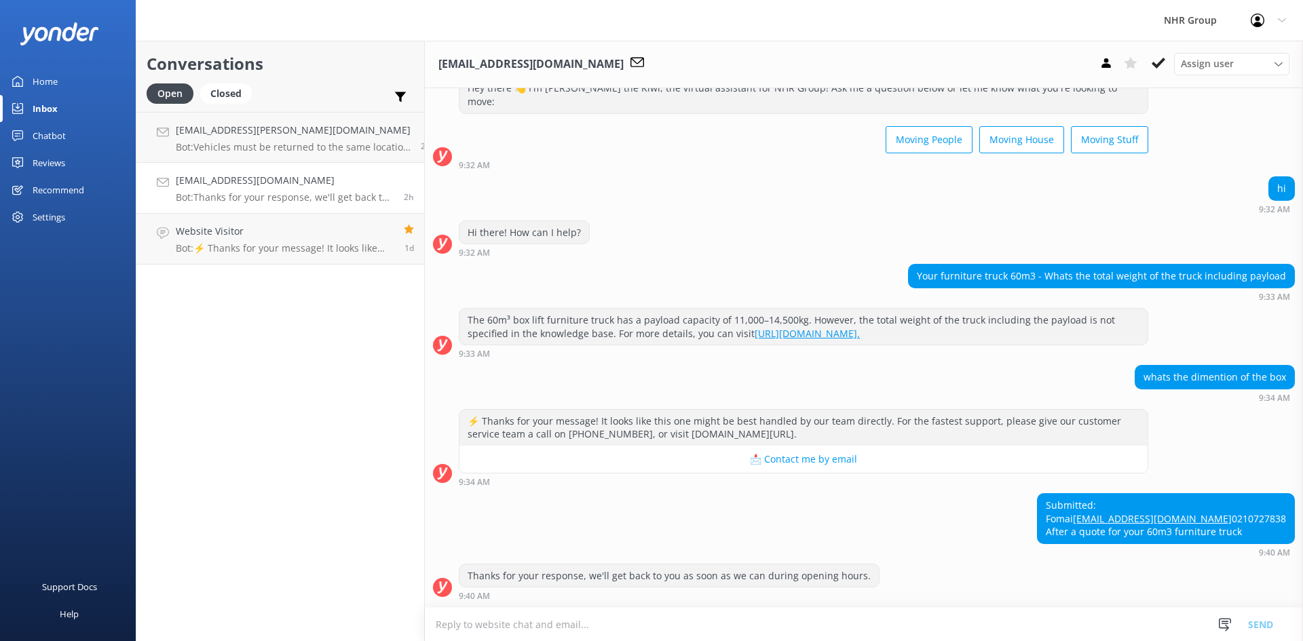
scroll to position [61, 0]
drag, startPoint x: 254, startPoint y: 145, endPoint x: 109, endPoint y: 92, distance: 154.8
click at [252, 145] on p "Bot: Vehicles must be returned to the same location they were picked up from, a…" at bounding box center [293, 147] width 235 height 12
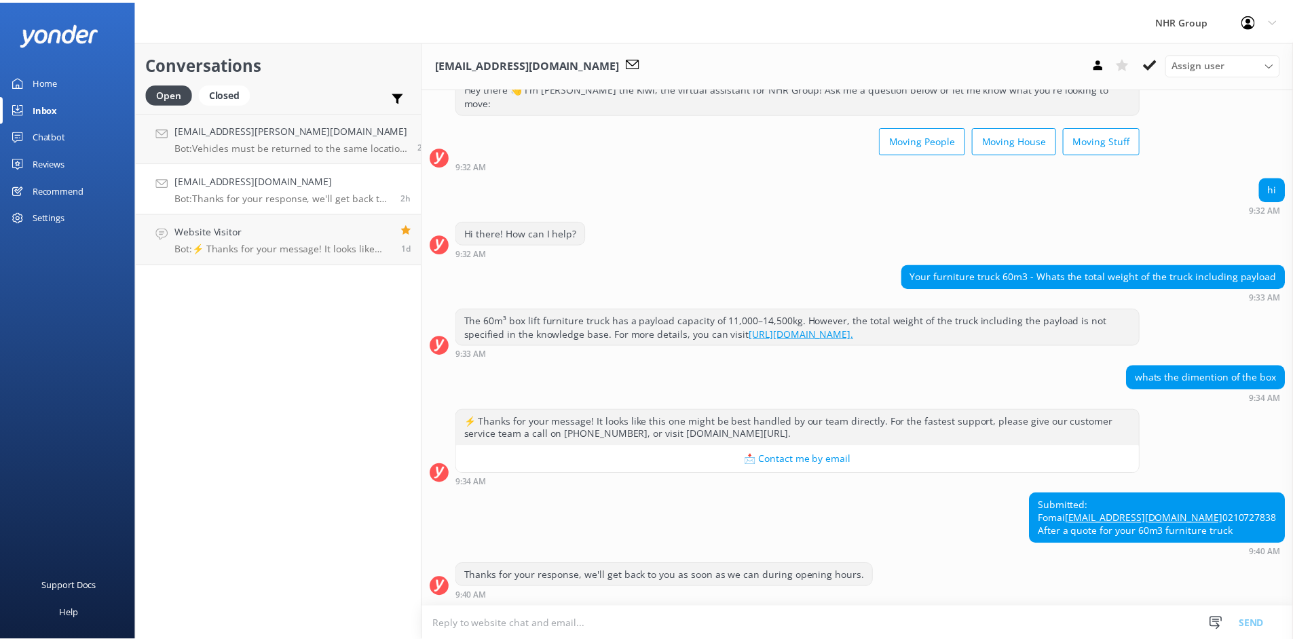
scroll to position [47, 0]
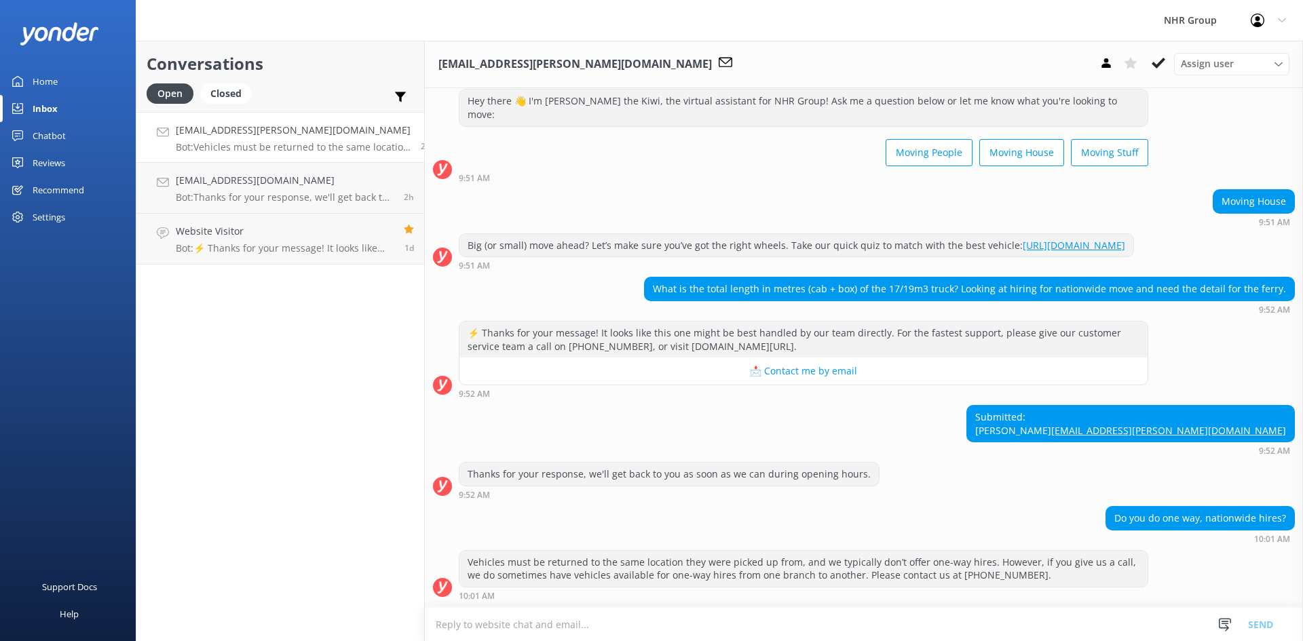
click at [39, 77] on div "Home" at bounding box center [45, 81] width 25 height 27
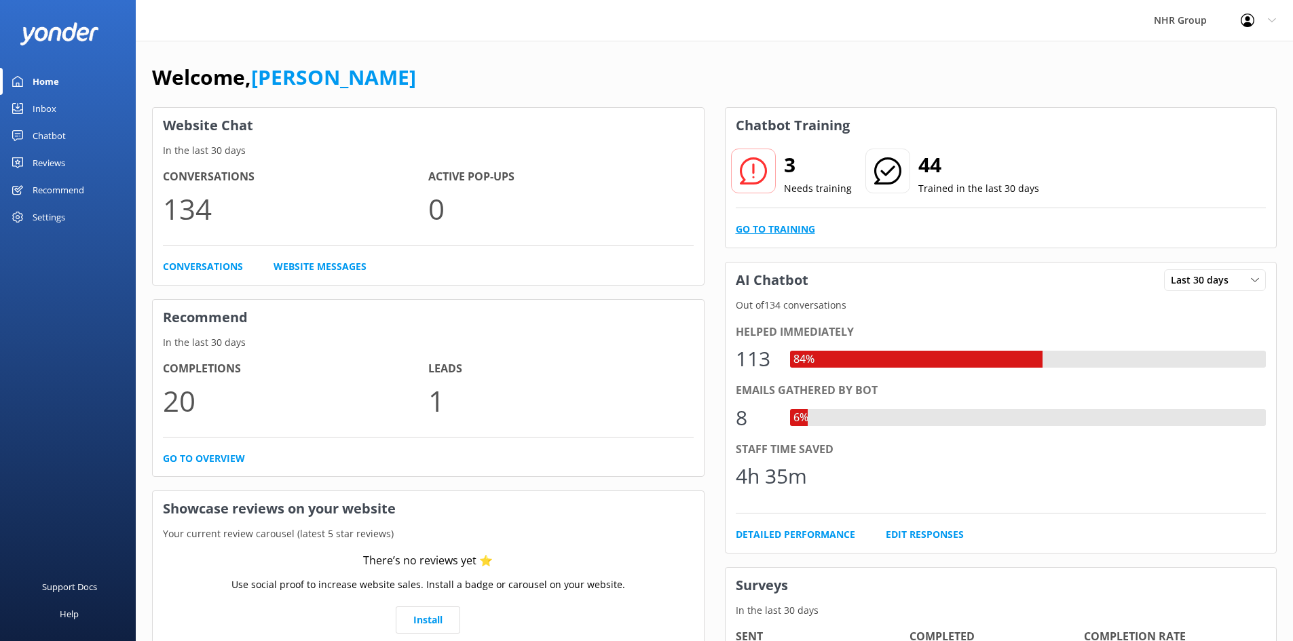
click at [788, 231] on link "Go to Training" at bounding box center [775, 229] width 79 height 15
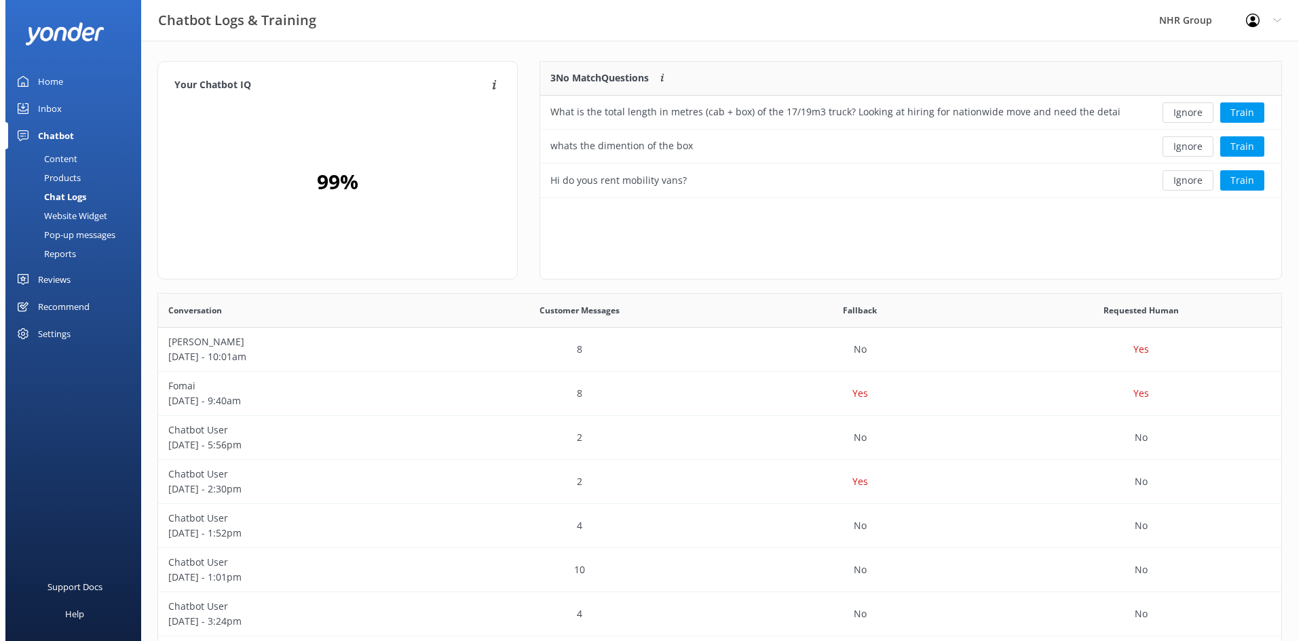
scroll to position [126, 731]
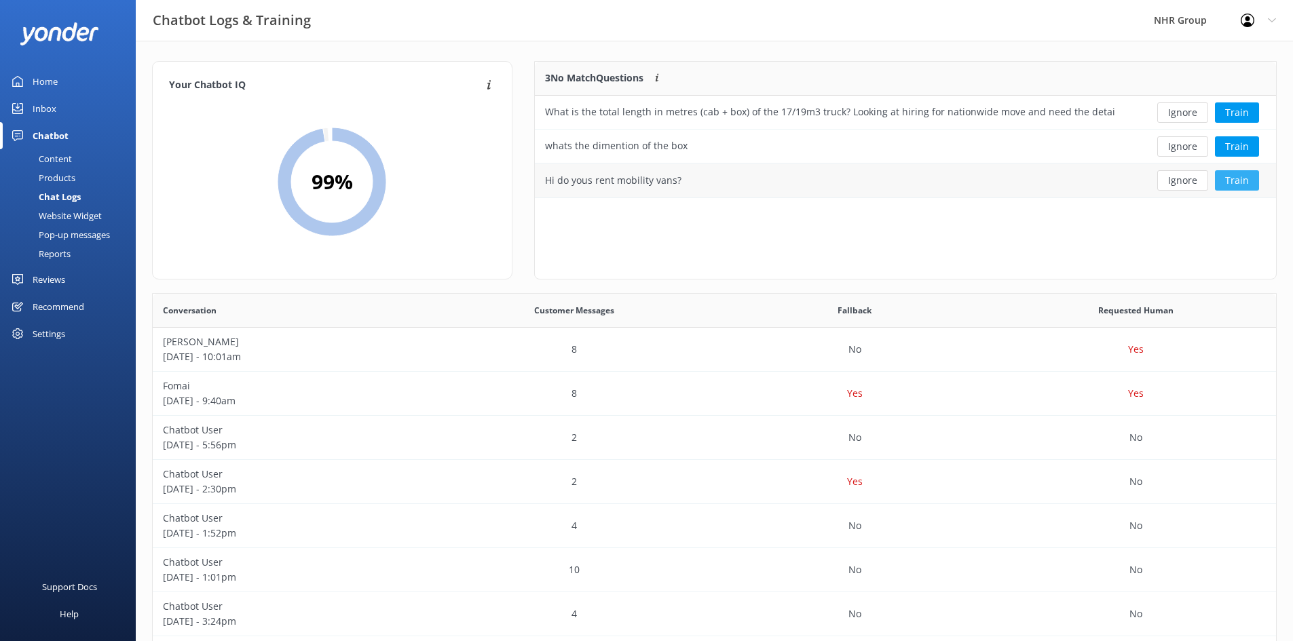
click at [1236, 183] on button "Train" at bounding box center [1237, 180] width 44 height 20
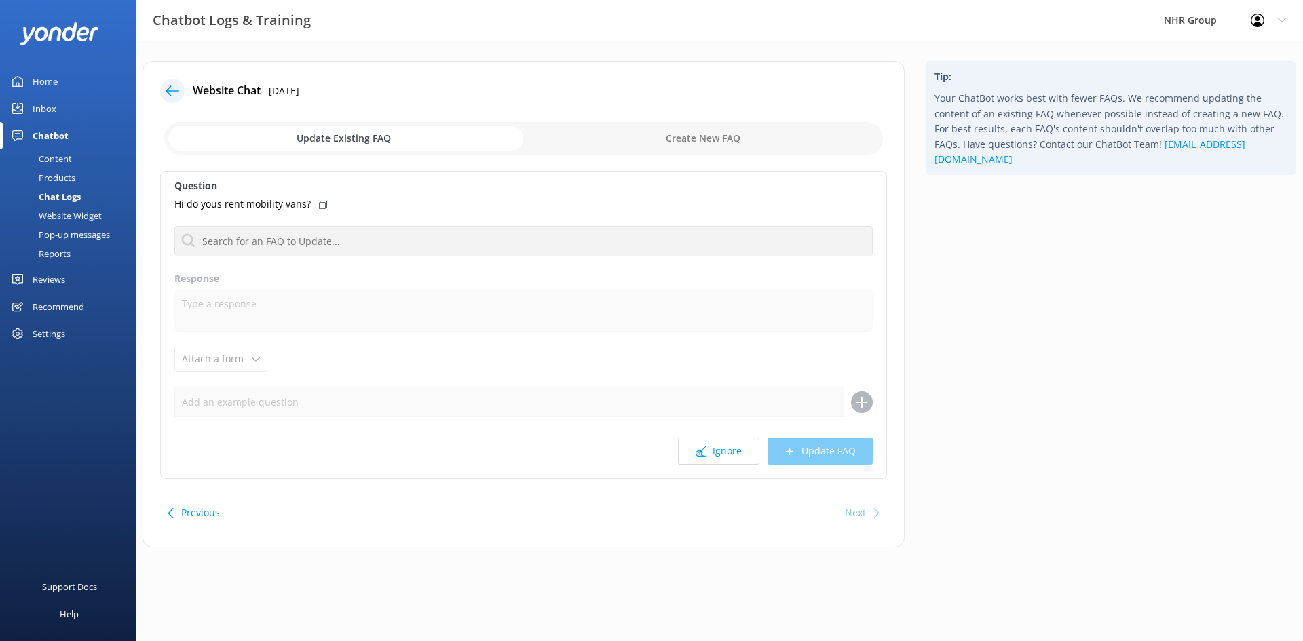
click at [319, 204] on icon at bounding box center [323, 205] width 8 height 8
click at [611, 130] on input "checkbox" at bounding box center [523, 138] width 719 height 33
checkbox input "true"
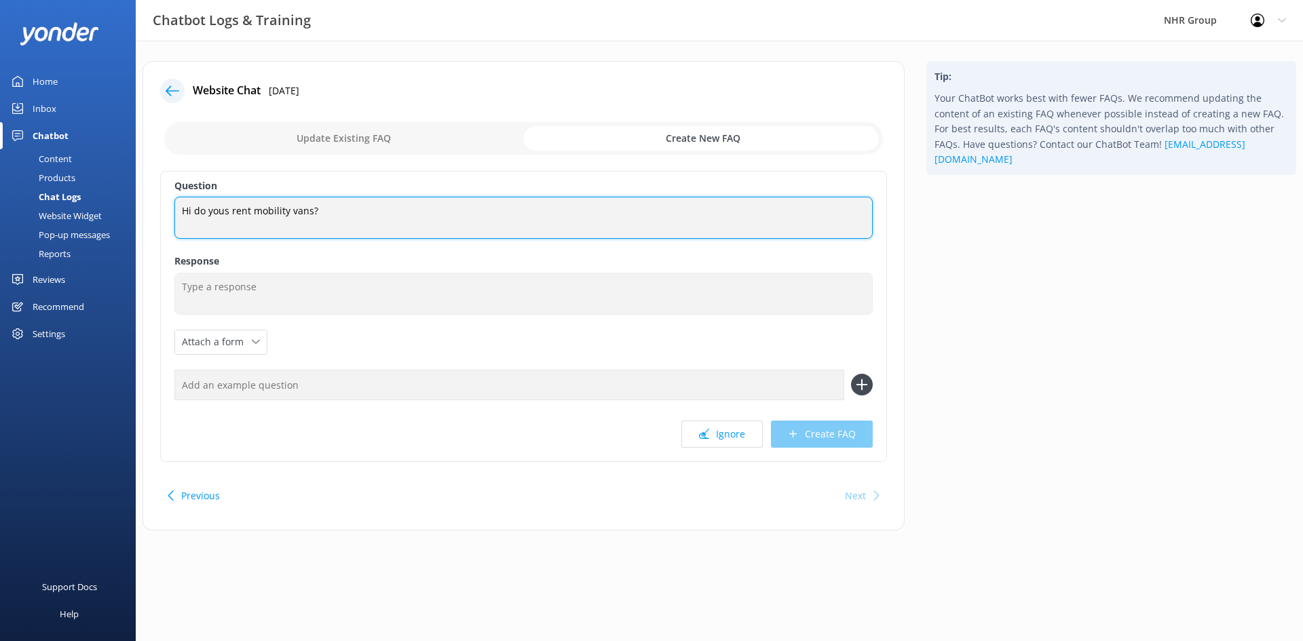
click at [224, 215] on textarea "Hi do yous rent mobility vans?" at bounding box center [523, 218] width 698 height 42
type textarea "Hi do you rent mobility vans?"
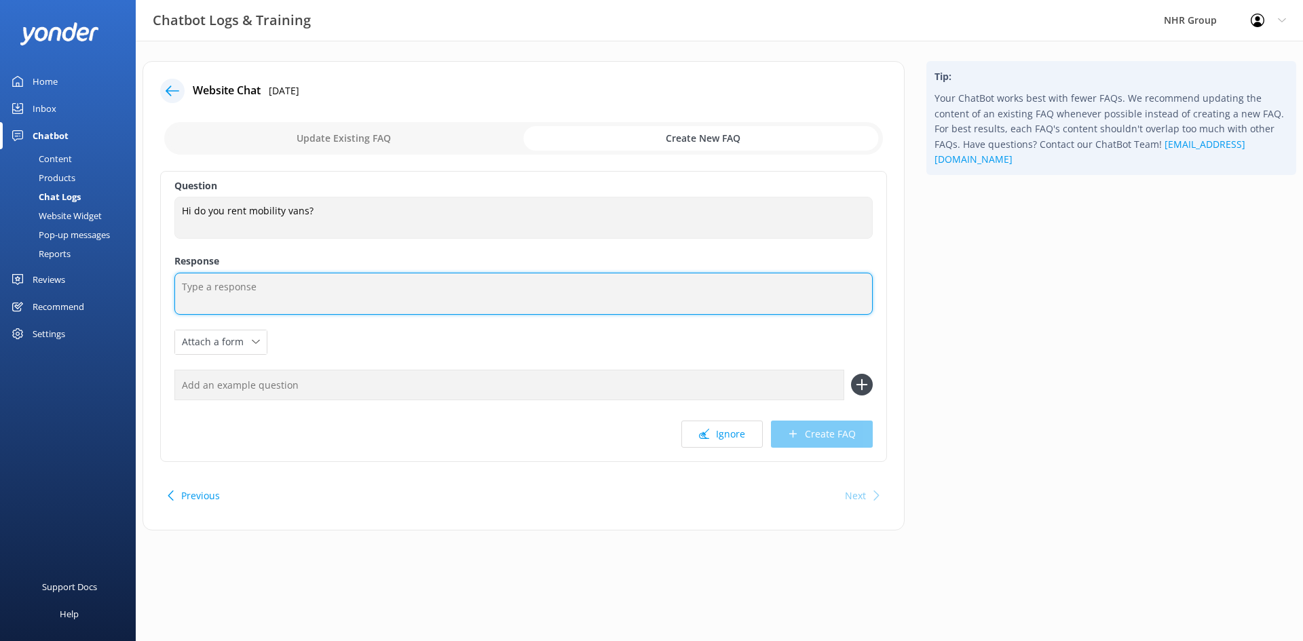
click at [251, 288] on textarea at bounding box center [523, 294] width 698 height 42
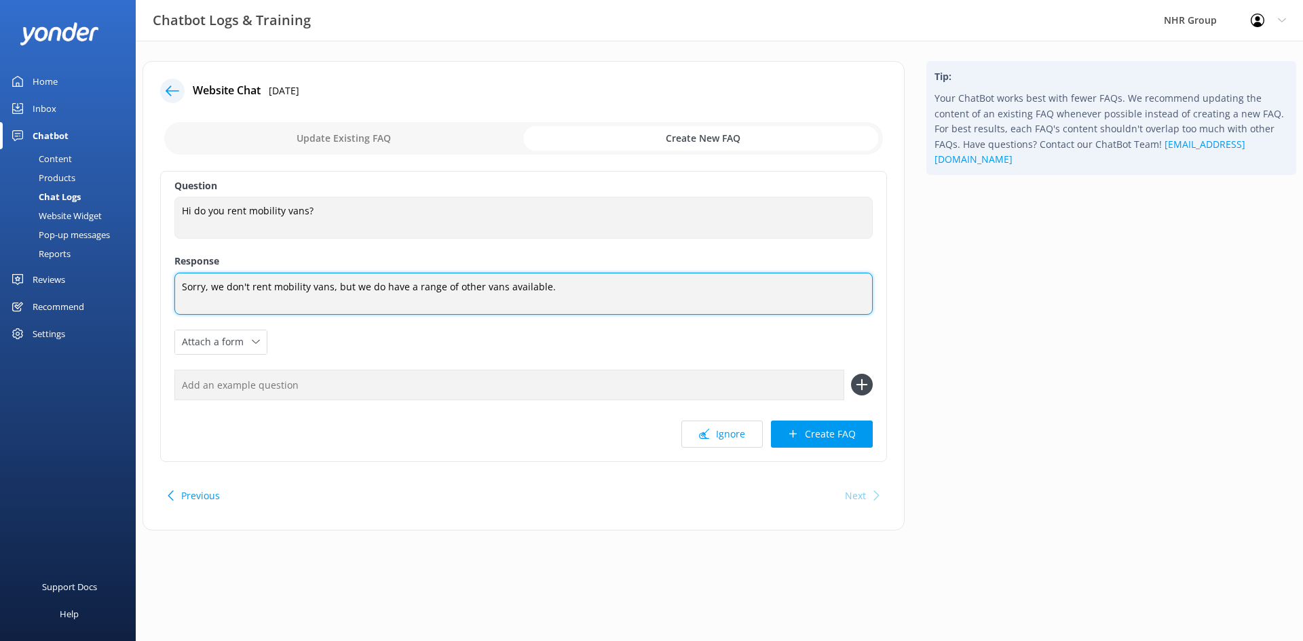
paste textarea "[URL][DOMAIN_NAME]"
type textarea "Sorry, we don't rent mobility vans, but we do have a range of other vans availa…"
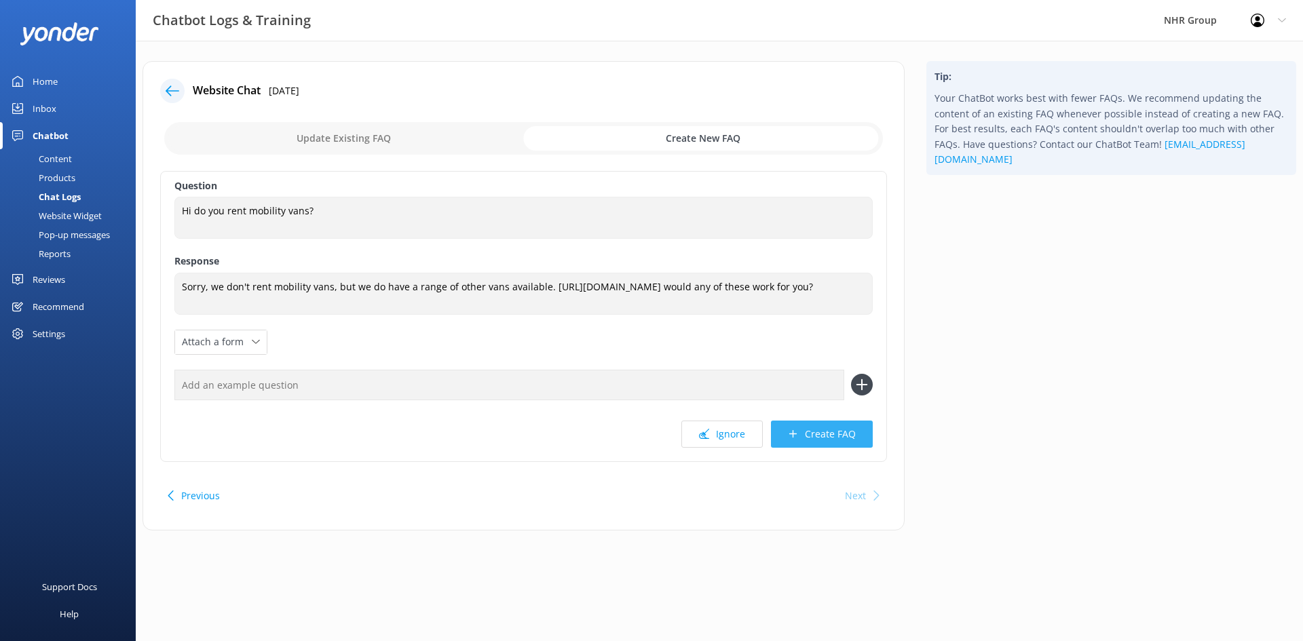
click at [820, 429] on button "Create FAQ" at bounding box center [822, 434] width 102 height 27
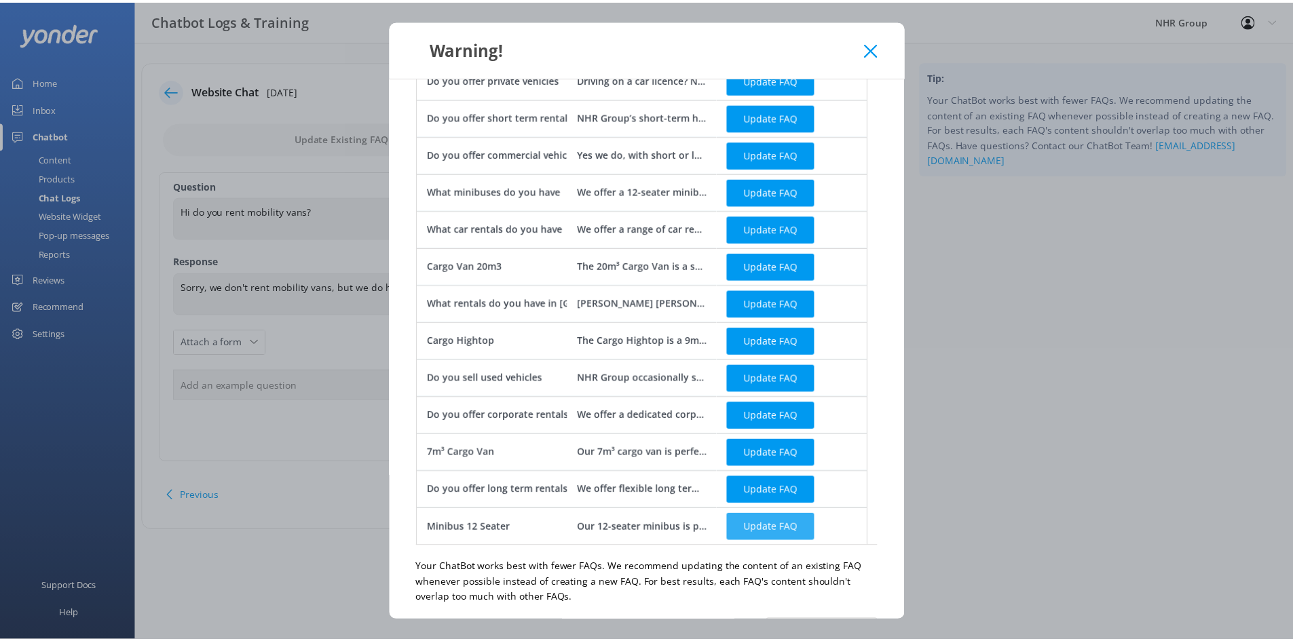
scroll to position [170, 0]
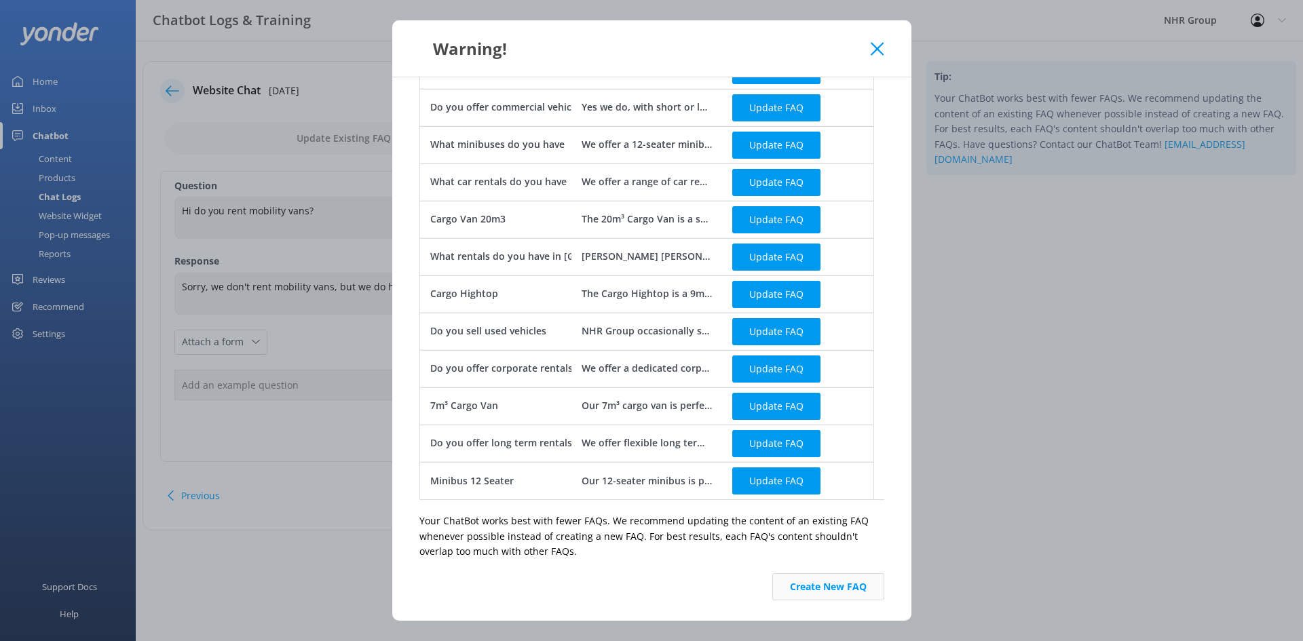
click at [820, 586] on button "Create New FAQ" at bounding box center [828, 586] width 112 height 27
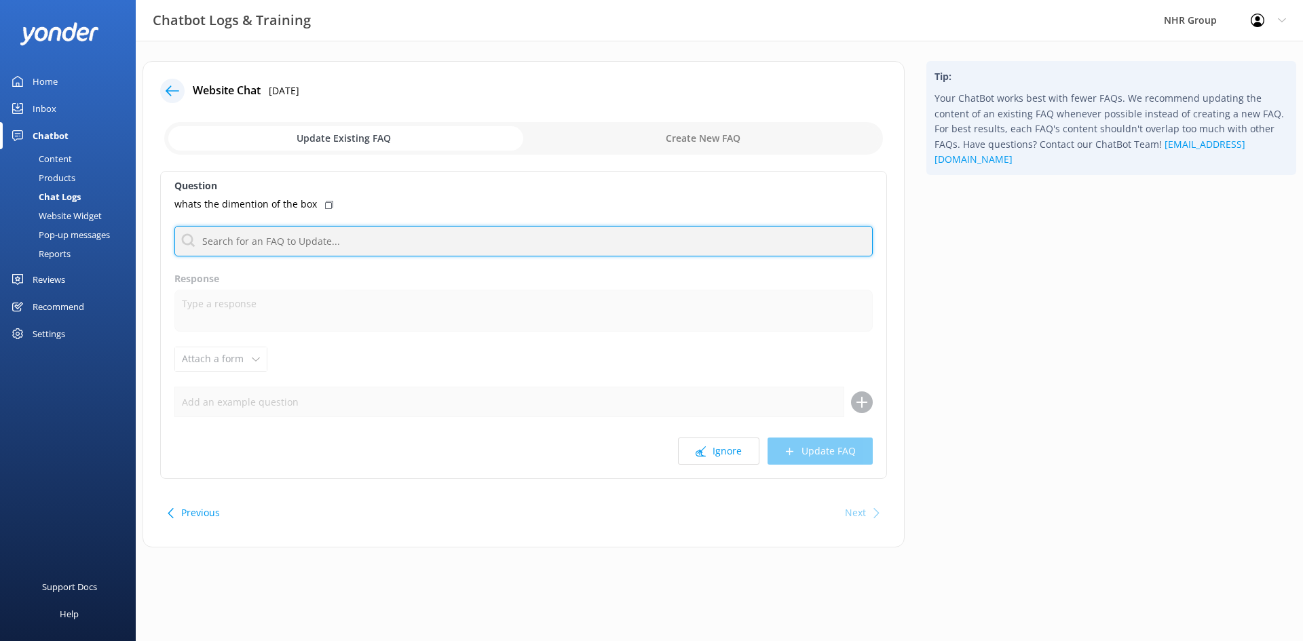
click at [242, 243] on input "text" at bounding box center [523, 241] width 698 height 31
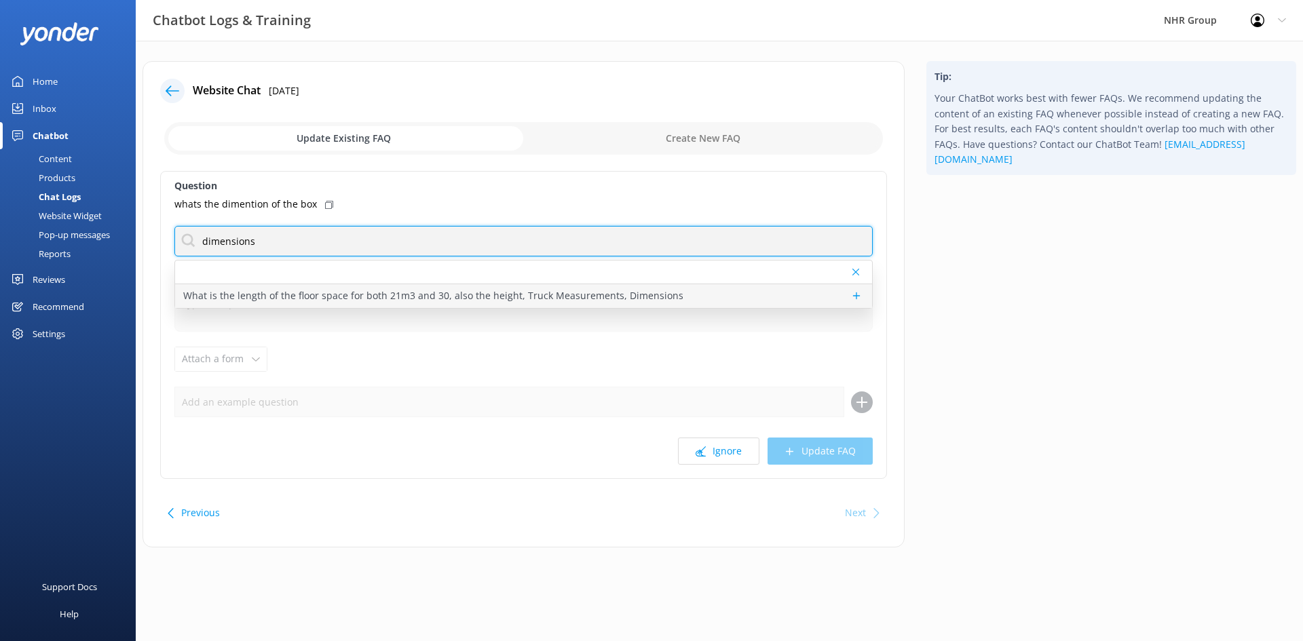
type input "dimensions"
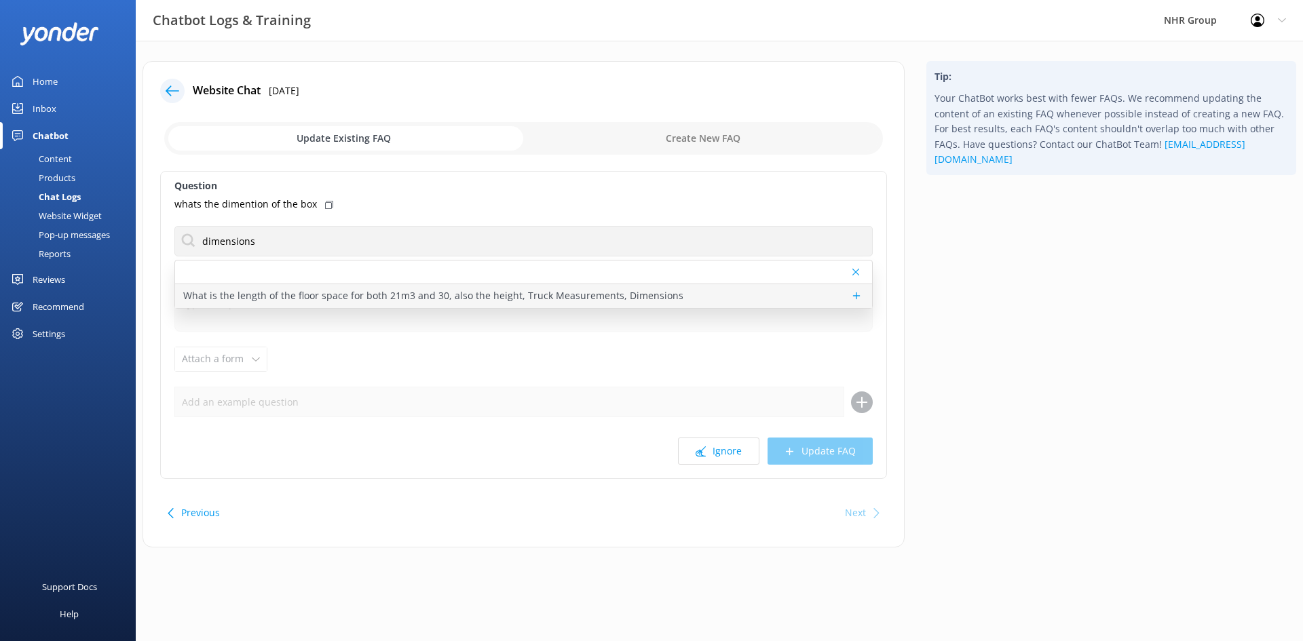
click at [434, 295] on p "What is the length of the floor space for both 21m3 and 30, also the height, Tr…" at bounding box center [433, 295] width 500 height 15
type textarea "Ah, you're talking details! Best to flick the team a message, they'll have the …"
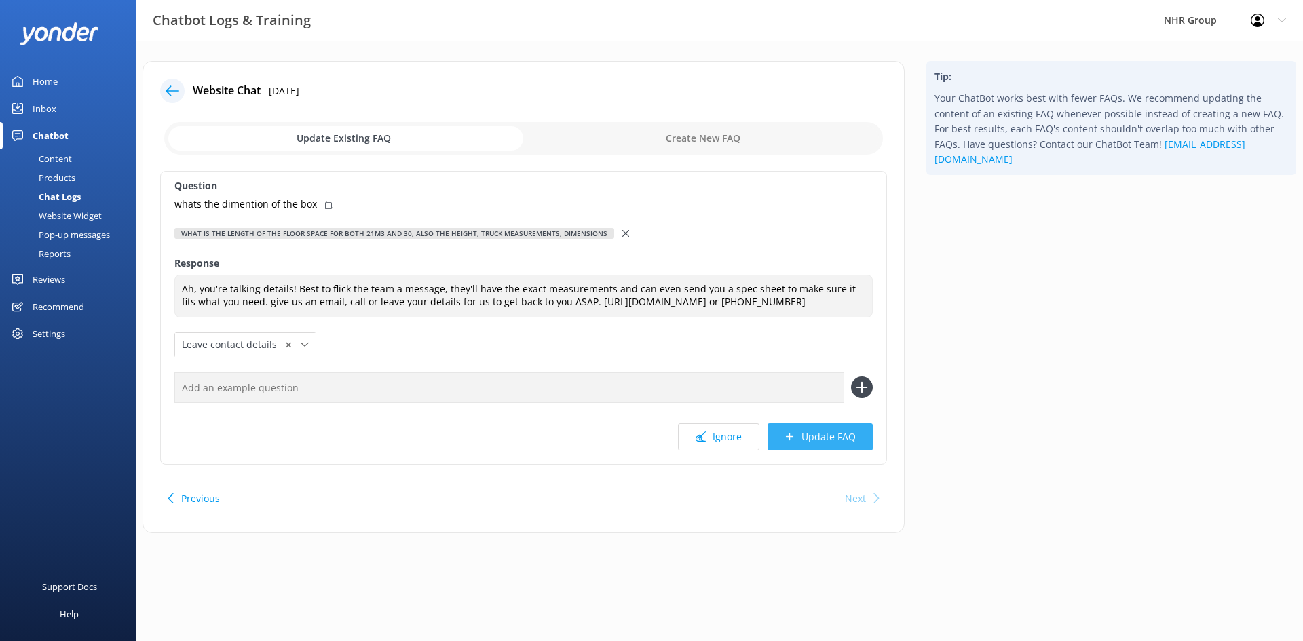
click at [826, 433] on button "Update FAQ" at bounding box center [819, 436] width 105 height 27
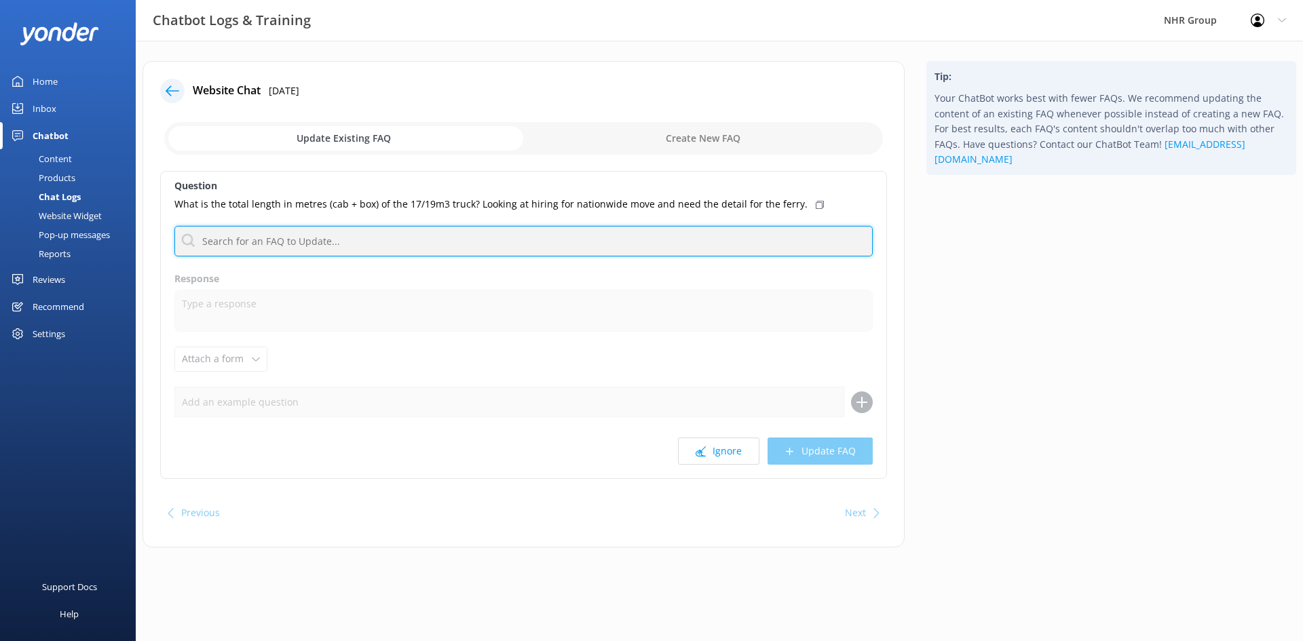
click at [345, 235] on input "text" at bounding box center [523, 241] width 698 height 31
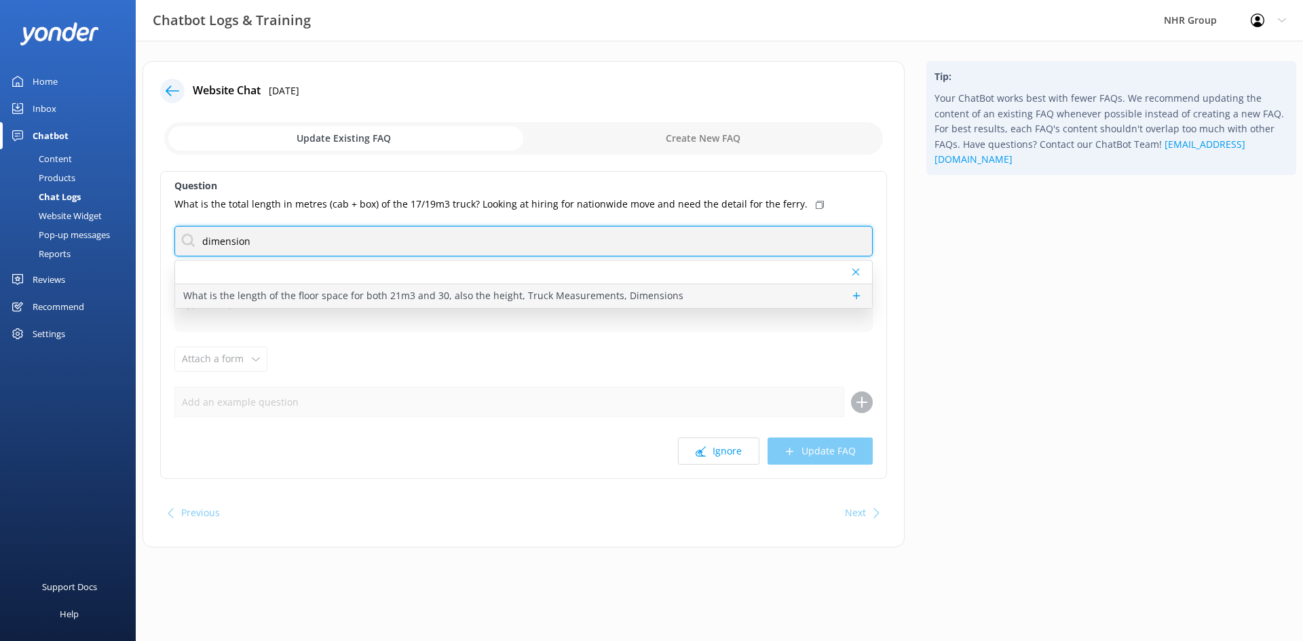
type input "dimension"
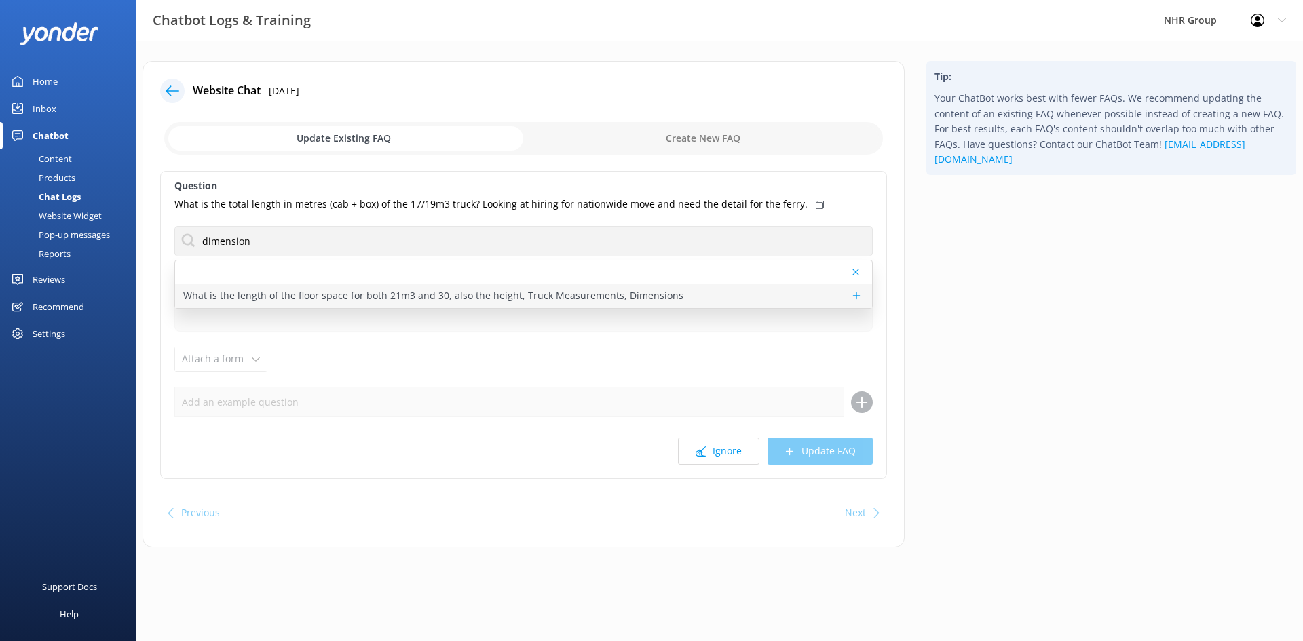
click at [493, 294] on p "What is the length of the floor space for both 21m3 and 30, also the height, Tr…" at bounding box center [433, 295] width 500 height 15
type textarea "Ah, you're talking details! Best to flick the team a message, they'll have the …"
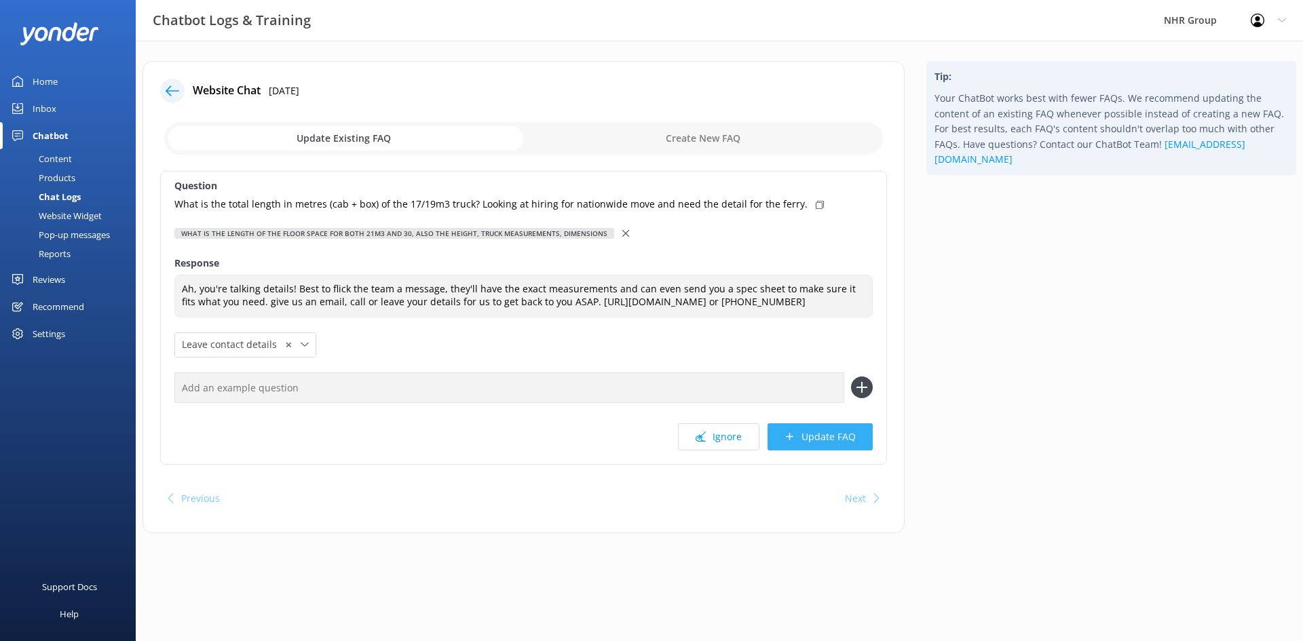
click at [833, 438] on button "Update FAQ" at bounding box center [819, 436] width 105 height 27
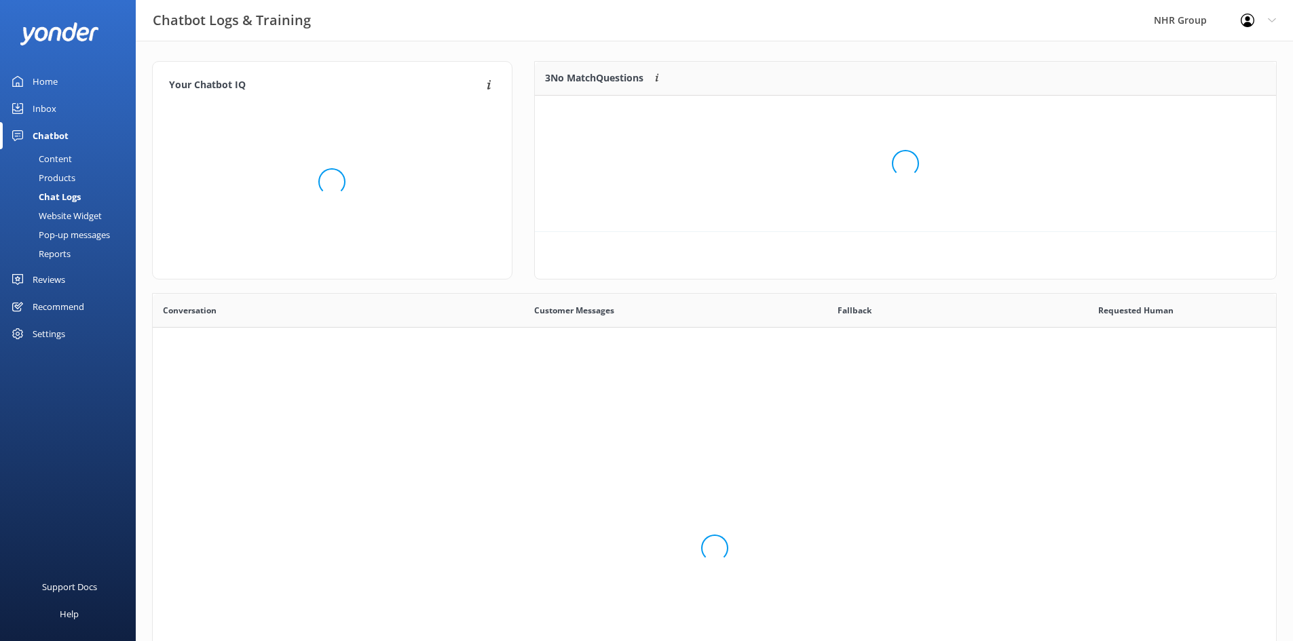
scroll to position [465, 1113]
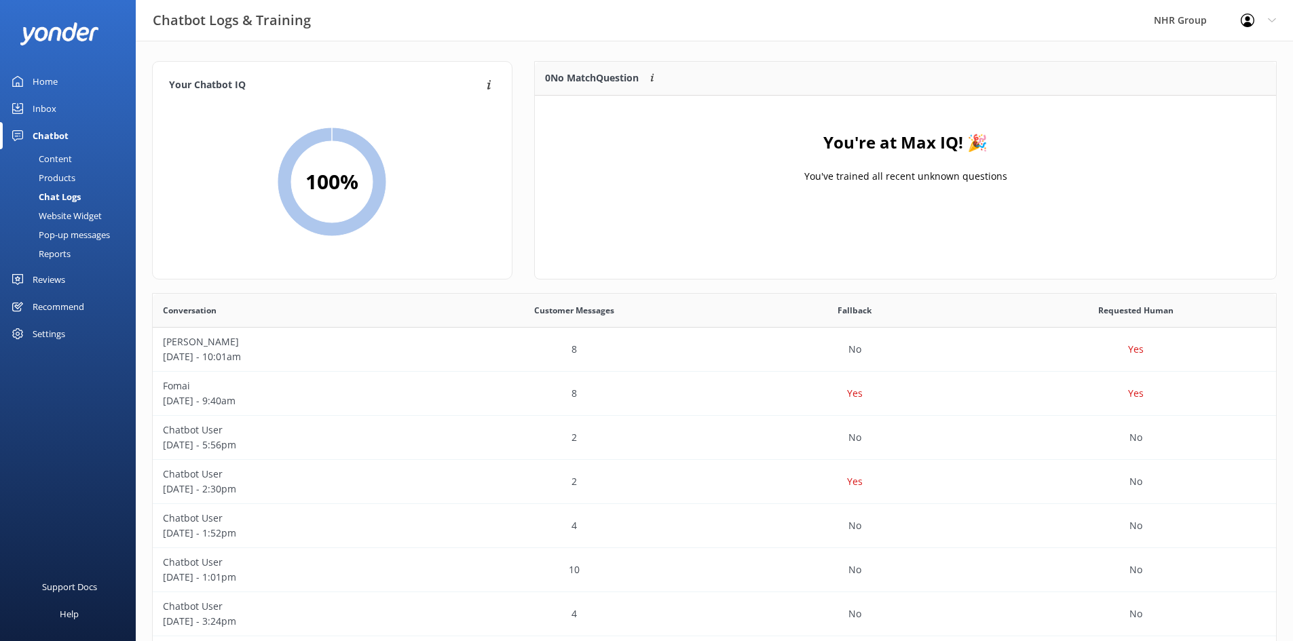
click at [49, 83] on div "Home" at bounding box center [45, 81] width 25 height 27
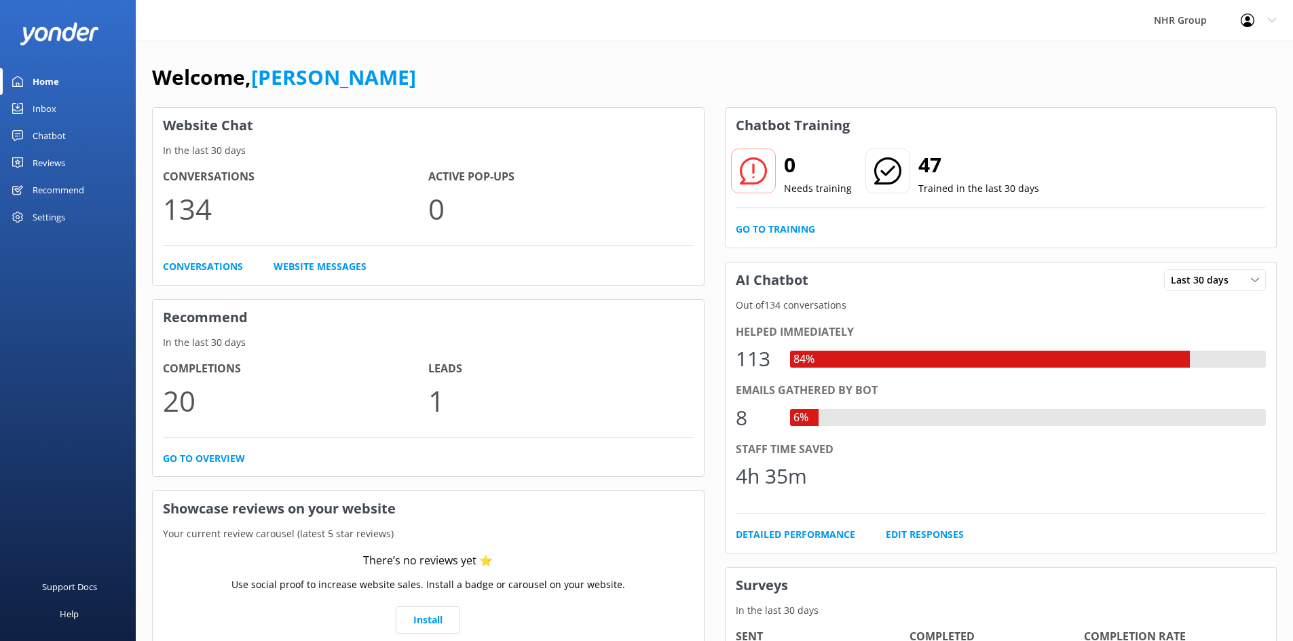
click at [497, 83] on div "Welcome, [PERSON_NAME]" at bounding box center [714, 84] width 1124 height 46
click at [29, 112] on link "Inbox" at bounding box center [68, 108] width 136 height 27
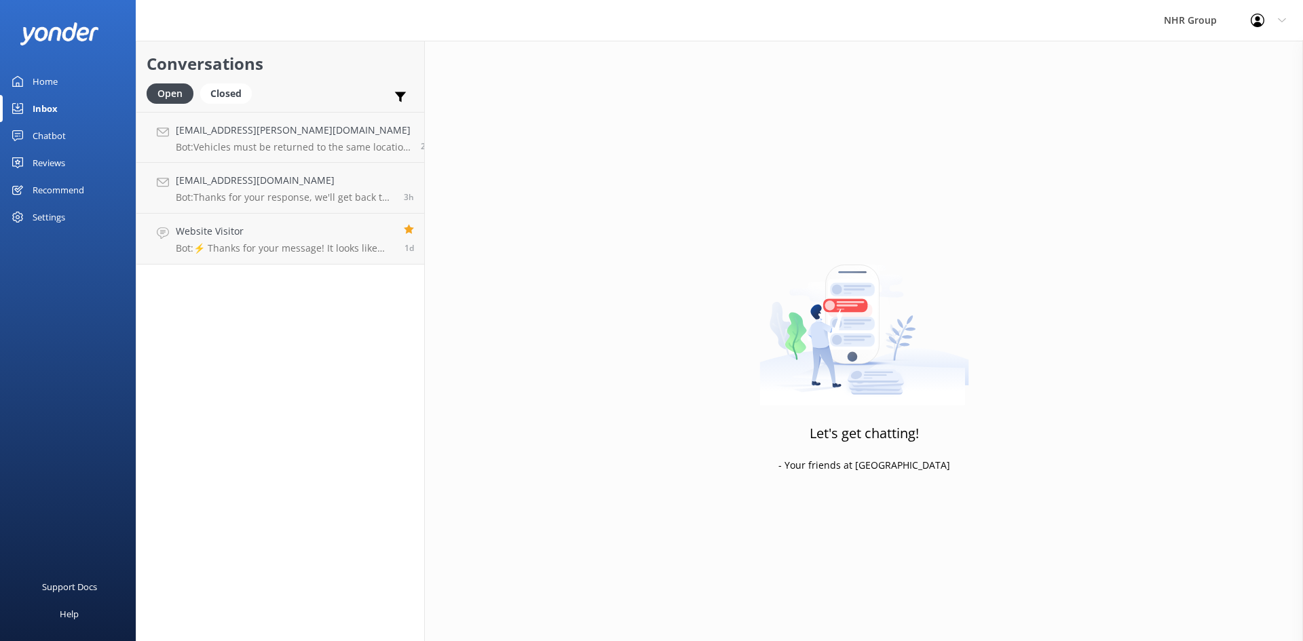
click at [49, 159] on div "Reviews" at bounding box center [49, 162] width 33 height 27
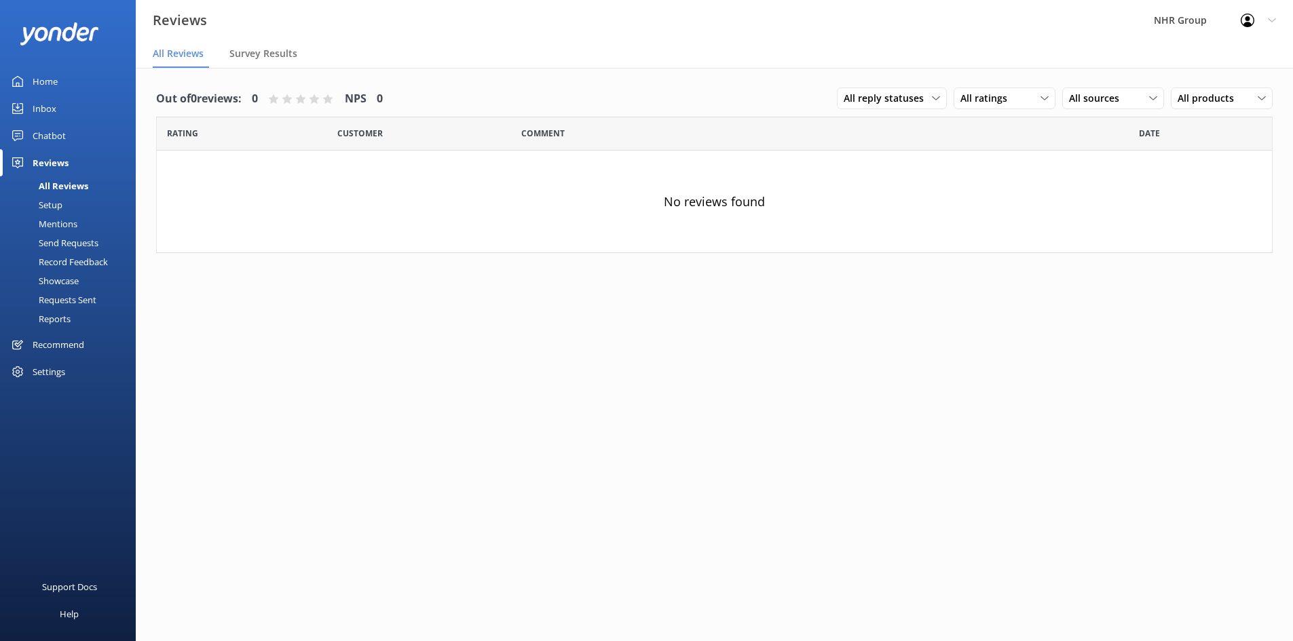
click at [50, 139] on div "Chatbot" at bounding box center [49, 135] width 33 height 27
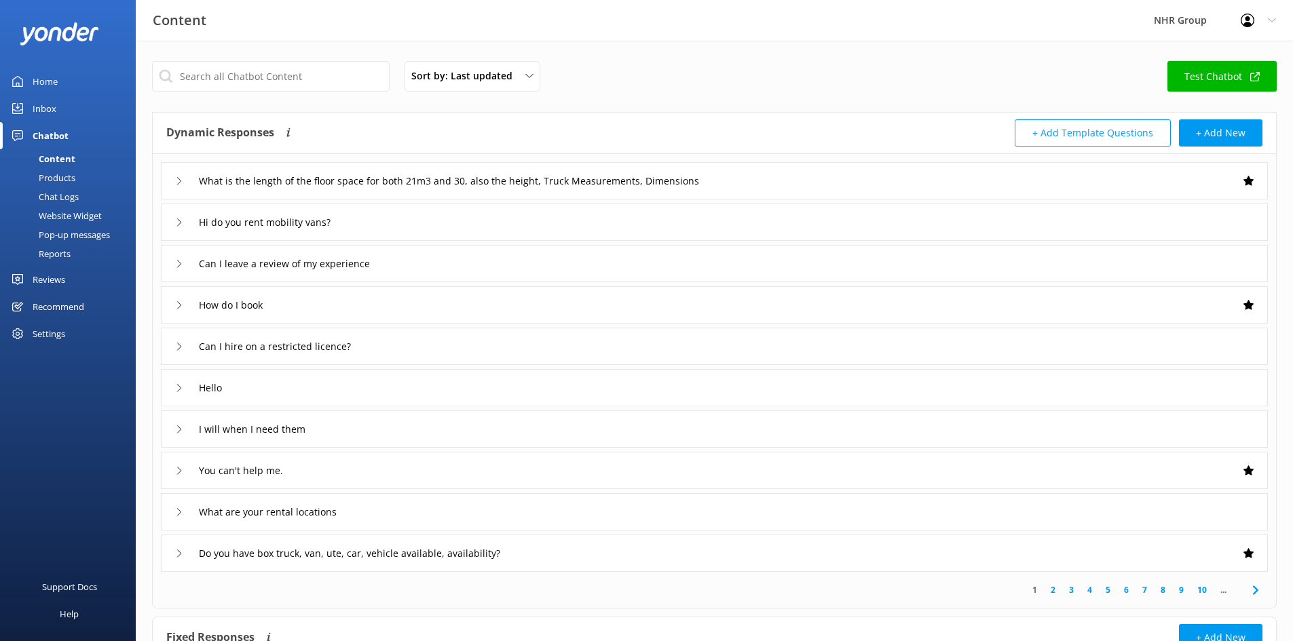
click at [45, 254] on div "Reports" at bounding box center [39, 253] width 62 height 19
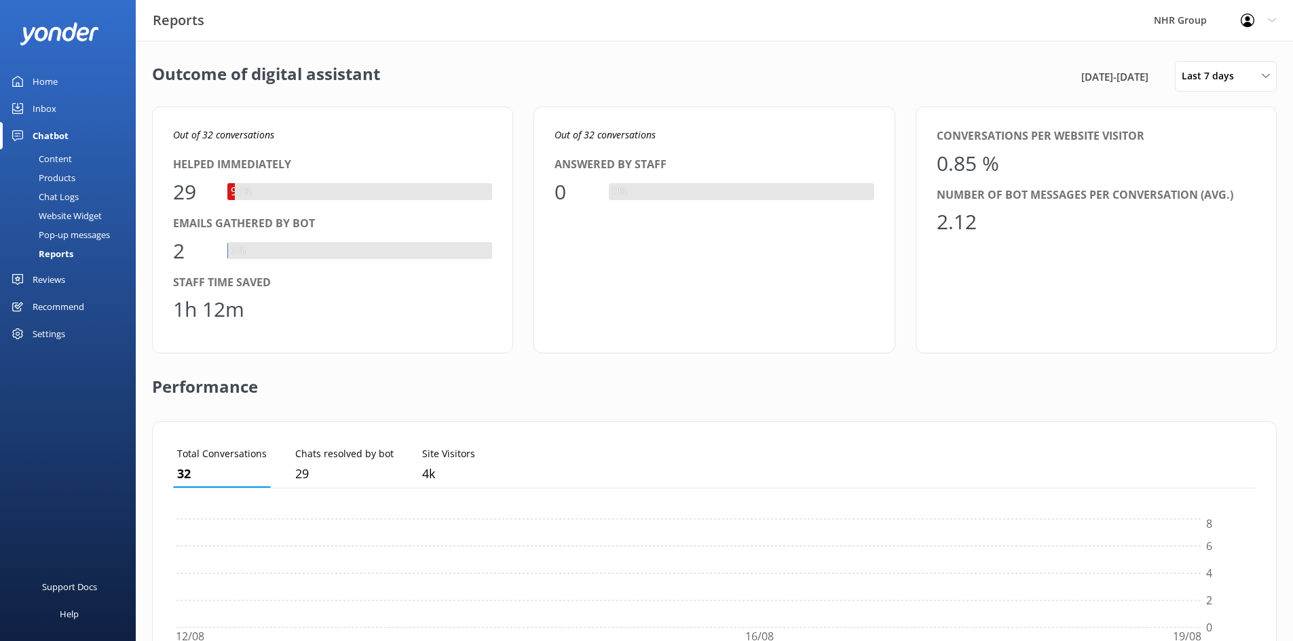
scroll to position [126, 1072]
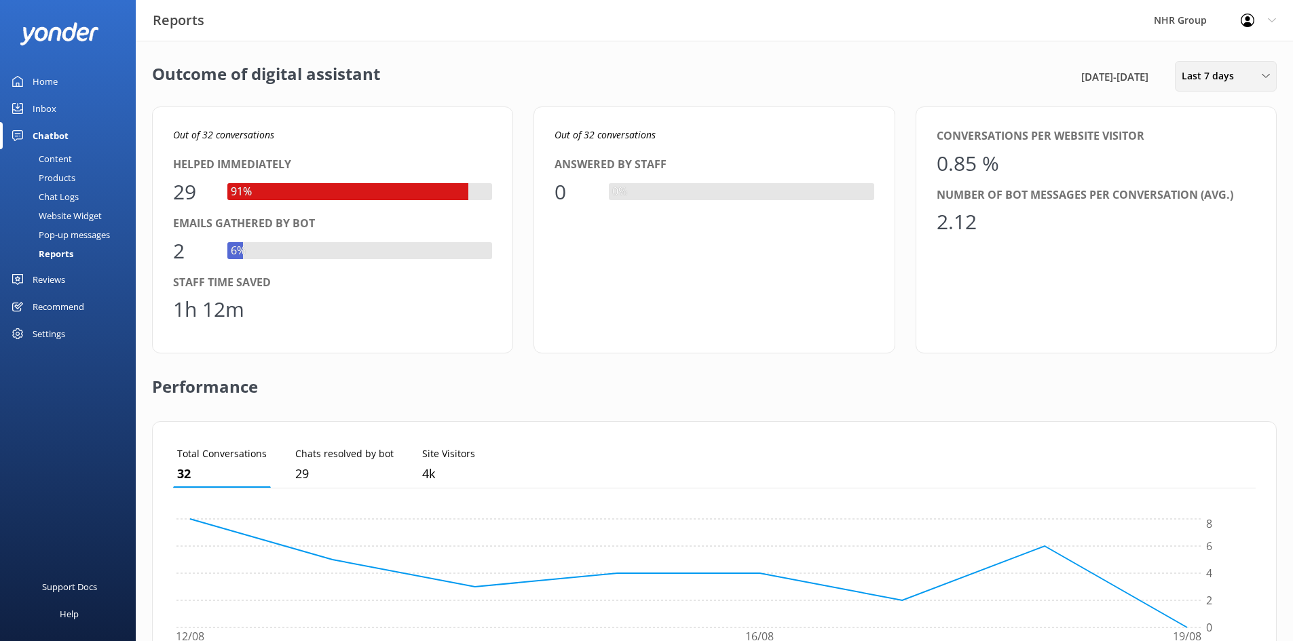
click at [1209, 84] on div "Last 7 days Last 7 days Last 30 days Last month Last 90 days Last 180 days Cust…" at bounding box center [1226, 76] width 102 height 31
click at [1213, 245] on link "Custom" at bounding box center [1235, 245] width 121 height 27
drag, startPoint x: 1233, startPoint y: 171, endPoint x: 1221, endPoint y: 201, distance: 32.0
click at [1233, 172] on div "1" at bounding box center [1228, 173] width 23 height 28
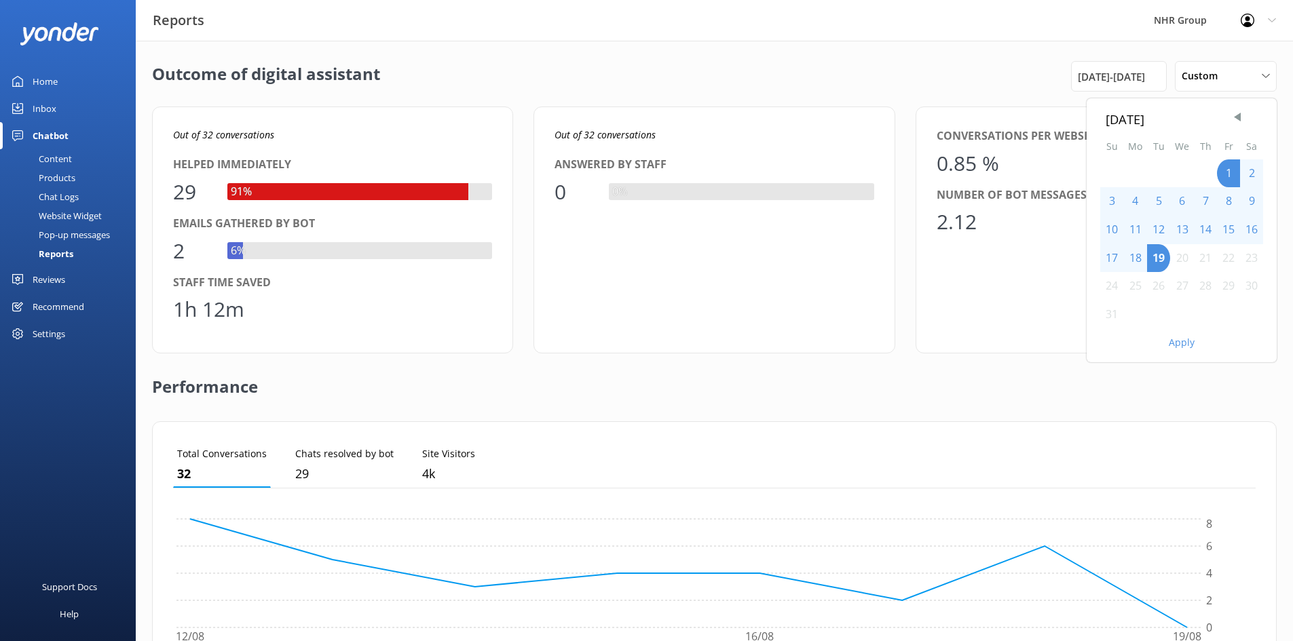
click at [1184, 339] on button "Apply" at bounding box center [1181, 342] width 26 height 9
